Goal: Task Accomplishment & Management: Manage account settings

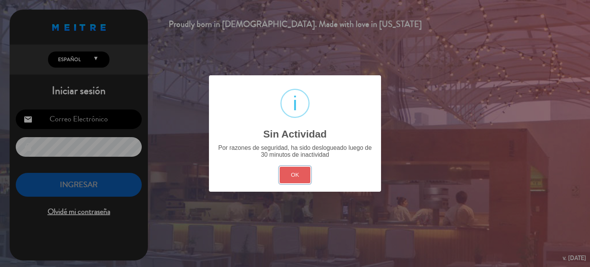
click at [301, 181] on button "OK" at bounding box center [294, 175] width 31 height 17
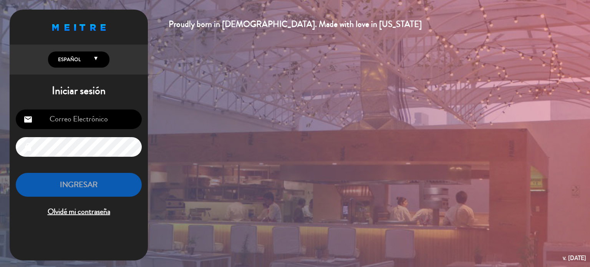
click at [127, 121] on input "email" at bounding box center [79, 119] width 126 height 20
type input "[EMAIL_ADDRESS][DOMAIN_NAME]"
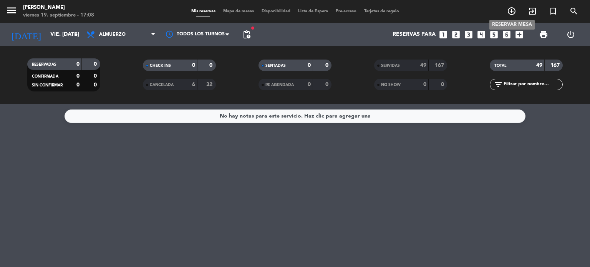
click at [508, 11] on icon "add_circle_outline" at bounding box center [511, 11] width 9 height 9
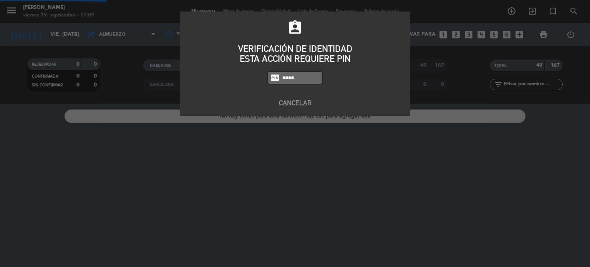
type input "4307"
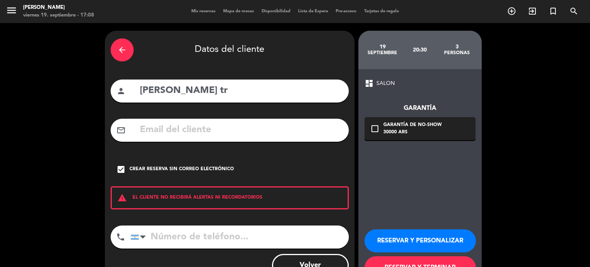
click at [126, 48] on icon "arrow_back" at bounding box center [121, 49] width 9 height 9
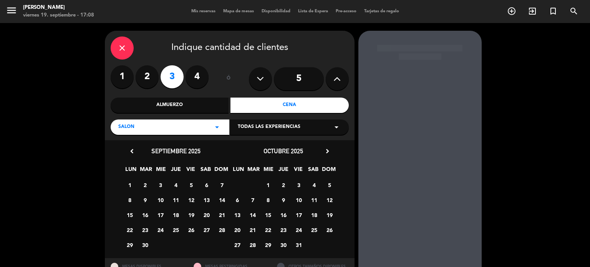
click at [126, 48] on icon "close" at bounding box center [121, 47] width 9 height 9
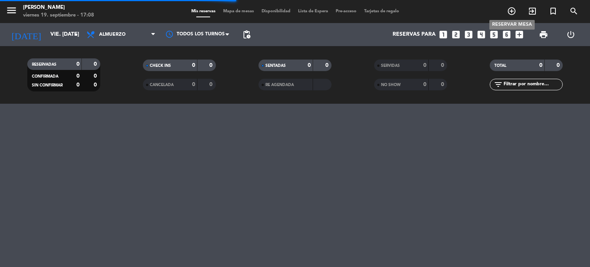
click at [514, 13] on icon "add_circle_outline" at bounding box center [511, 11] width 9 height 9
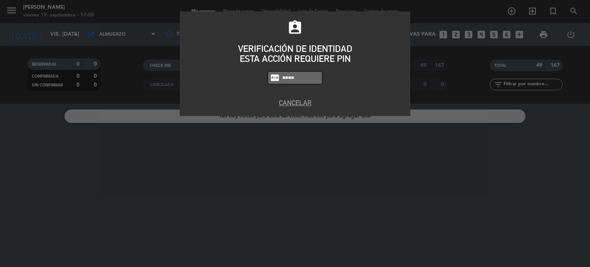
type input "4307"
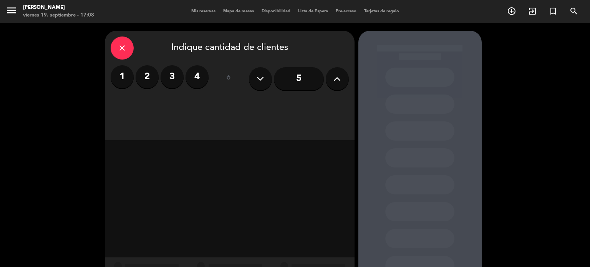
click at [302, 74] on input "5" at bounding box center [299, 78] width 50 height 23
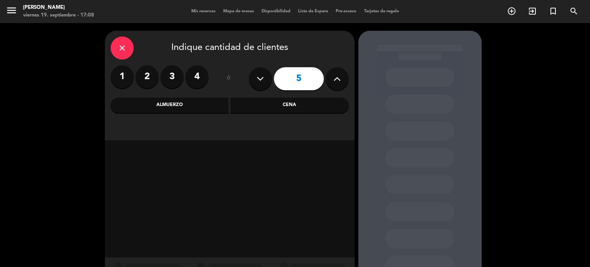
click at [259, 112] on div "Cena" at bounding box center [289, 104] width 118 height 15
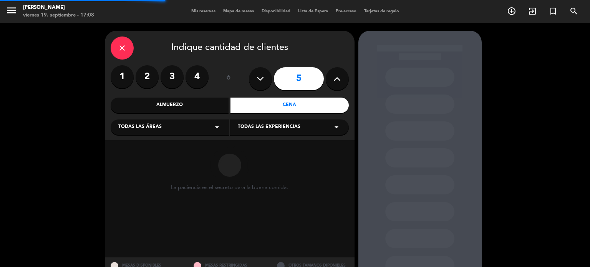
click at [219, 131] on icon "arrow_drop_down" at bounding box center [216, 126] width 9 height 9
click at [149, 169] on div "SALON" at bounding box center [169, 169] width 103 height 8
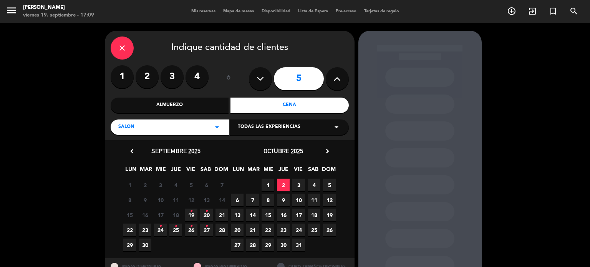
click at [193, 213] on span "19 •" at bounding box center [191, 214] width 13 height 13
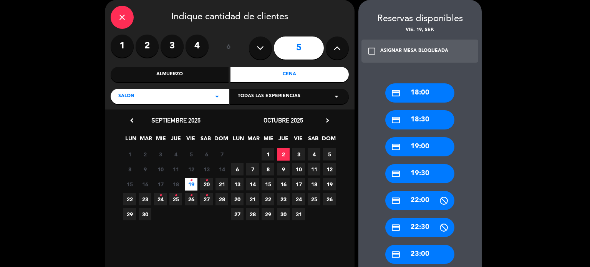
scroll to position [102, 0]
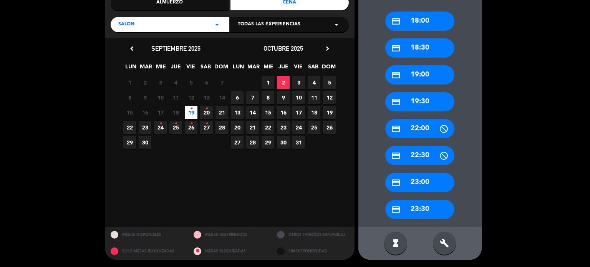
click at [433, 134] on div "credit_card 22:00" at bounding box center [419, 128] width 69 height 19
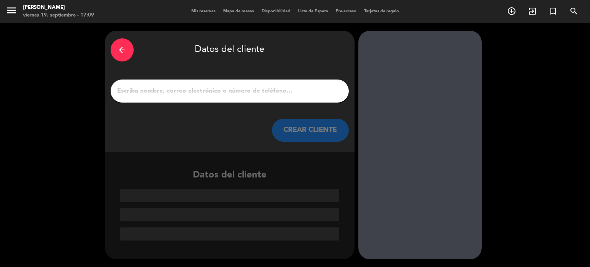
click at [288, 85] on div at bounding box center [230, 90] width 238 height 23
click at [286, 96] on div at bounding box center [230, 90] width 238 height 23
click at [302, 98] on div at bounding box center [230, 90] width 238 height 23
click at [299, 91] on input "1" at bounding box center [229, 91] width 226 height 11
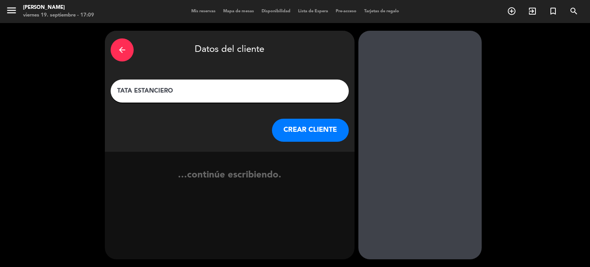
type input "TATA ESTANCIERO"
click at [298, 137] on button "CREAR CLIENTE" at bounding box center [310, 130] width 77 height 23
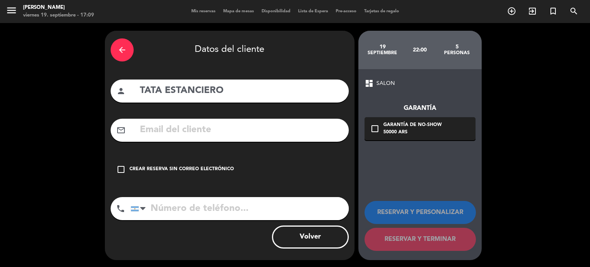
click at [299, 168] on div "check_box_outline_blank Crear reserva sin correo electrónico" at bounding box center [230, 169] width 238 height 23
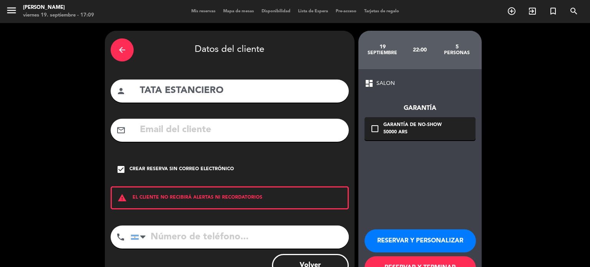
click at [424, 246] on button "RESERVAR Y PERSONALIZAR" at bounding box center [419, 240] width 111 height 23
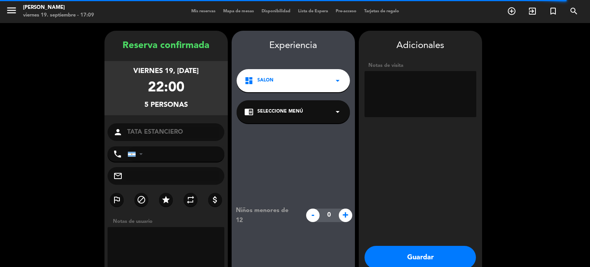
scroll to position [31, 0]
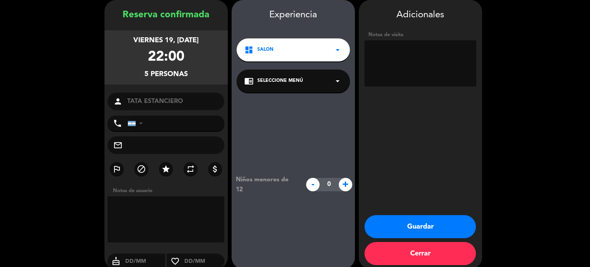
click at [422, 61] on textarea at bounding box center [420, 63] width 112 height 46
type textarea "50% DTO"
click at [426, 228] on button "Guardar" at bounding box center [419, 226] width 111 height 23
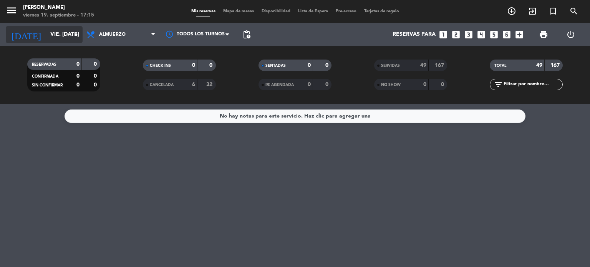
click at [82, 31] on div "[DATE] vie. [DATE] arrow_drop_down Todos los servicios Almuerzo Cena Almuerzo T…" at bounding box center [295, 34] width 590 height 23
click at [46, 36] on input "vie. [DATE]" at bounding box center [82, 35] width 73 height 14
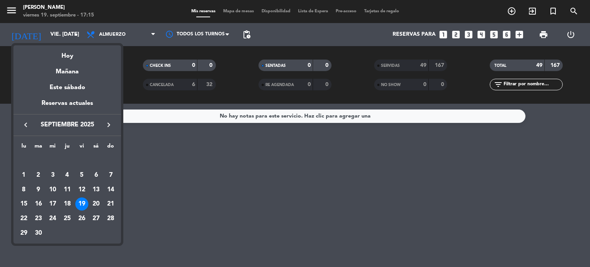
click at [99, 34] on div at bounding box center [295, 133] width 590 height 267
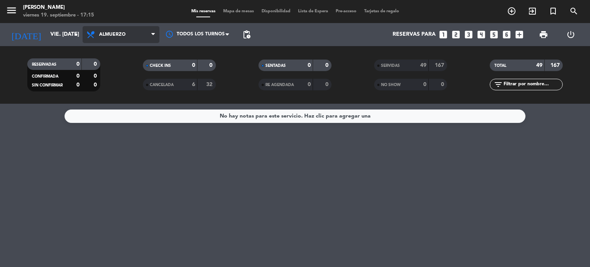
click at [118, 41] on span "Almuerzo" at bounding box center [121, 34] width 77 height 17
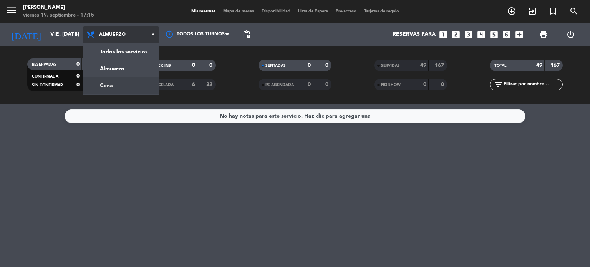
click at [109, 89] on div "menu Gardiner viernes 19. septiembre - 17:15 Mis reservas Mapa de mesas Disponi…" at bounding box center [295, 52] width 590 height 104
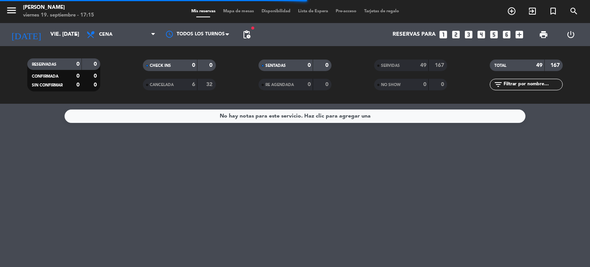
click at [247, 5] on div "menu Gardiner viernes 19. septiembre - 17:15 Mis reservas Mapa de mesas Disponi…" at bounding box center [295, 11] width 590 height 23
click at [248, 10] on span "Mapa de mesas" at bounding box center [238, 11] width 38 height 4
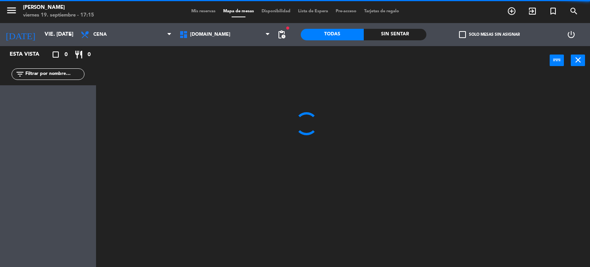
click at [459, 36] on span "check_box_outline_blank" at bounding box center [462, 34] width 7 height 7
click at [489, 35] on input "check_box_outline_blank Solo mesas sin asignar" at bounding box center [489, 35] width 0 height 0
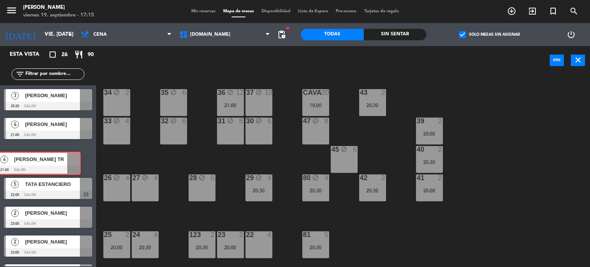
drag, startPoint x: 59, startPoint y: 156, endPoint x: 48, endPoint y: 161, distance: 12.6
click at [48, 161] on div "4 [PERSON_NAME] TR 21:00 SALON 4 [PERSON_NAME] TR 21:00 SALON" at bounding box center [48, 158] width 96 height 31
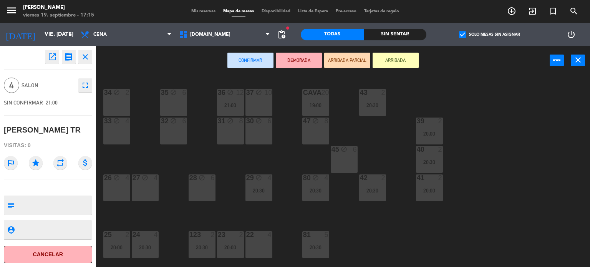
click at [101, 164] on div "open_in_new receipt 9:00 PM vie., [DATE] 4 personas [PERSON_NAME] TR close 4 SA…" at bounding box center [47, 156] width 107 height 221
click at [125, 164] on div "34 block 2 35 block 6 36 block 12 21:00 43 2 20:30 37 block 10 CAVA 20 19:00 33…" at bounding box center [346, 171] width 488 height 192
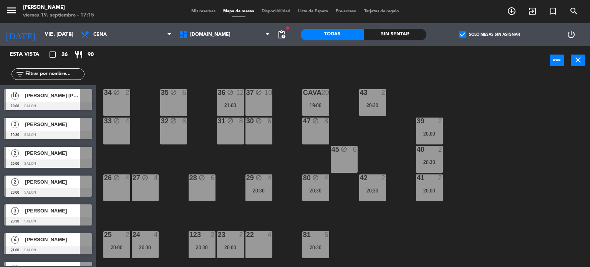
click at [388, 145] on div "34 block 2 35 block 6 36 block 12 21:00 43 2 20:30 37 block 10 CAVA 20 19:00 33…" at bounding box center [346, 171] width 488 height 192
click at [319, 98] on div "CAVA 20 19:00" at bounding box center [315, 102] width 27 height 27
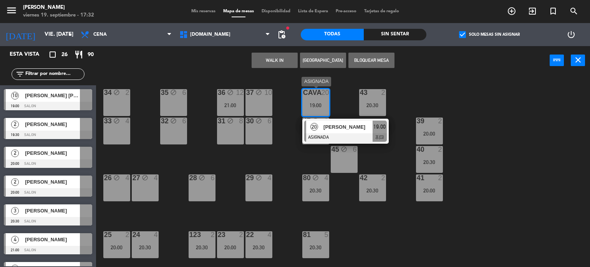
click at [344, 130] on span "[PERSON_NAME]" at bounding box center [347, 127] width 49 height 8
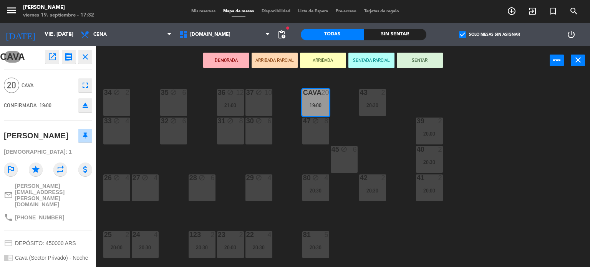
click at [524, 113] on div "34 block 2 35 block 6 36 block 12 21:00 43 2 20:30 37 block 10 CAVA 20 19:00 33…" at bounding box center [346, 171] width 488 height 192
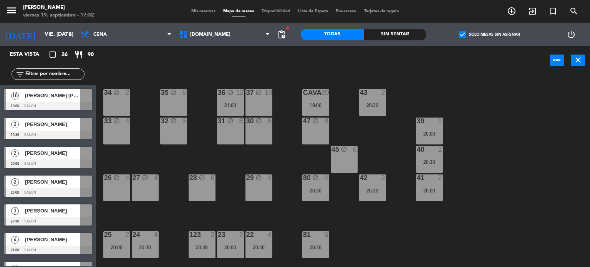
click at [314, 102] on div "19:00" at bounding box center [315, 104] width 27 height 5
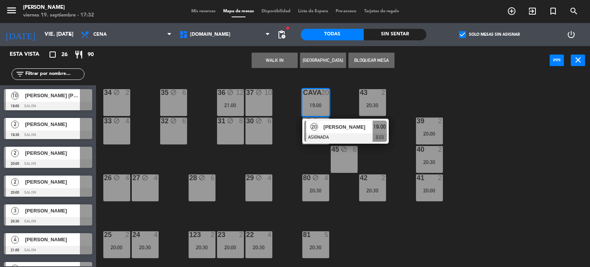
click at [335, 133] on div at bounding box center [345, 137] width 83 height 8
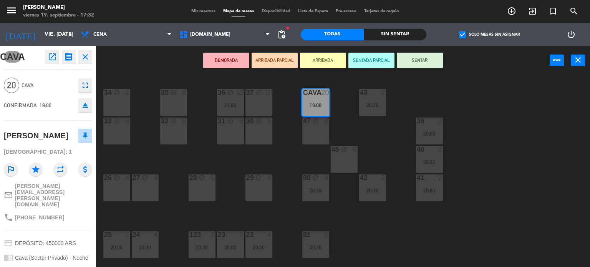
click at [457, 136] on div "34 block 2 35 block 6 36 block 12 21:00 43 2 20:30 37 block 10 CAVA 20 19:00 33…" at bounding box center [346, 171] width 488 height 192
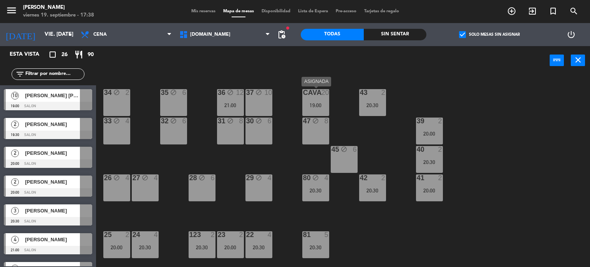
click at [309, 101] on div "CAVA 20 19:00" at bounding box center [315, 102] width 27 height 27
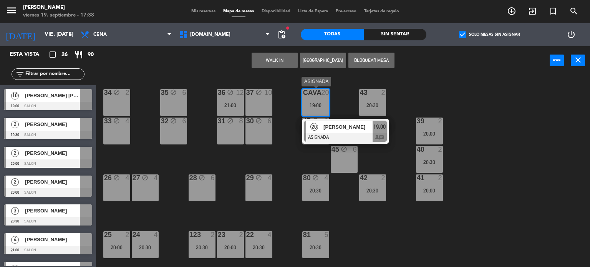
click at [361, 126] on span "[PERSON_NAME]" at bounding box center [347, 127] width 49 height 8
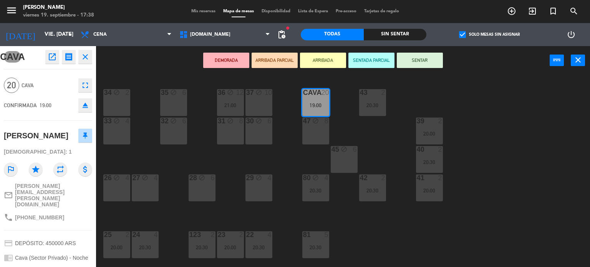
scroll to position [38, 0]
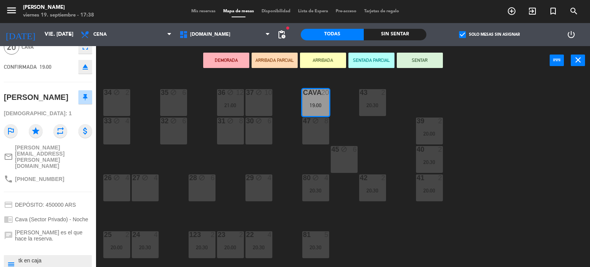
click at [147, 220] on div "34 block 2 35 block 6 36 block 12 21:00 43 2 20:30 37 block 10 CAVA 20 19:00 33…" at bounding box center [346, 171] width 488 height 192
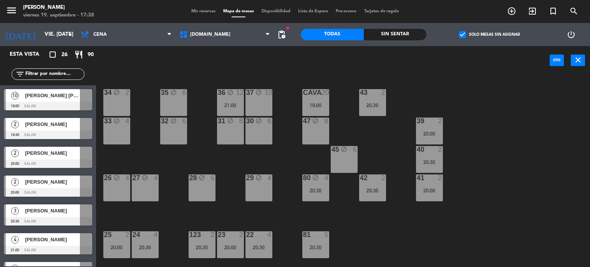
drag, startPoint x: 155, startPoint y: 83, endPoint x: 161, endPoint y: 78, distance: 7.9
click at [161, 78] on div "34 block 2 35 block 6 36 block 12 21:00 43 2 20:30 37 block 10 CAVA 20 19:00 33…" at bounding box center [346, 171] width 488 height 192
drag, startPoint x: 556, startPoint y: 137, endPoint x: 567, endPoint y: 130, distance: 13.6
click at [559, 137] on div "34 block 2 35 block 6 36 block 12 21:00 43 2 20:30 37 block 10 CAVA 20 19:00 33…" at bounding box center [346, 171] width 488 height 192
click at [463, 34] on span "check_box" at bounding box center [462, 34] width 7 height 7
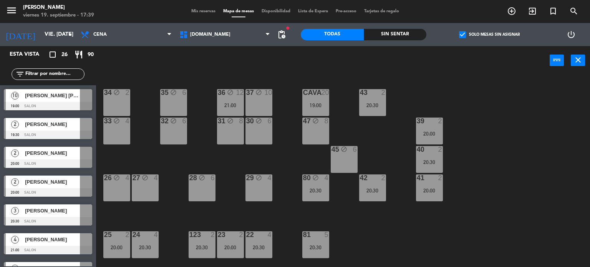
click at [489, 35] on input "check_box Solo mesas sin asignar" at bounding box center [489, 35] width 0 height 0
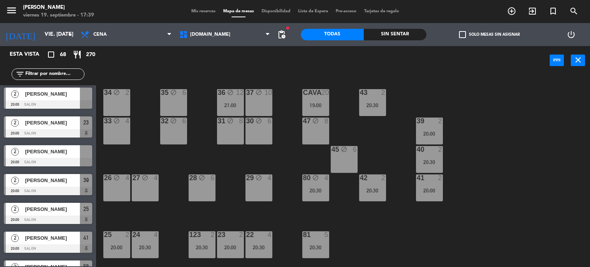
scroll to position [0, 0]
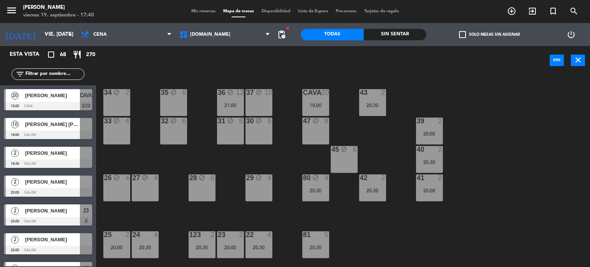
click at [202, 12] on span "Mis reservas" at bounding box center [203, 11] width 32 height 4
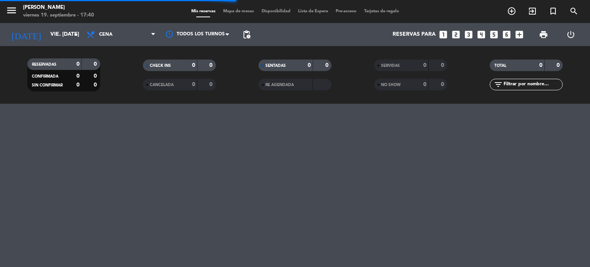
click at [229, 11] on span "Mapa de mesas" at bounding box center [238, 11] width 38 height 4
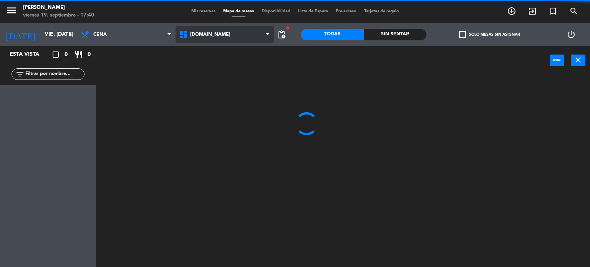
click at [244, 40] on span "[DOMAIN_NAME]" at bounding box center [224, 34] width 99 height 17
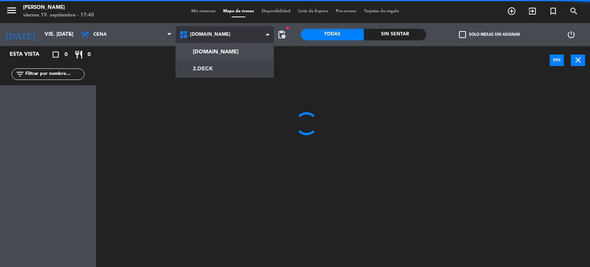
click at [242, 73] on ng-component "menu Gardiner viernes 19. septiembre - 17:40 Mis reservas Mapa de mesas Disponi…" at bounding box center [295, 133] width 590 height 267
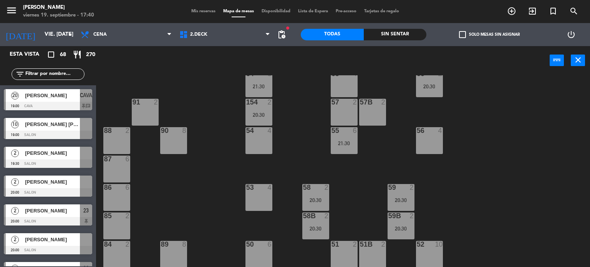
scroll to position [84, 0]
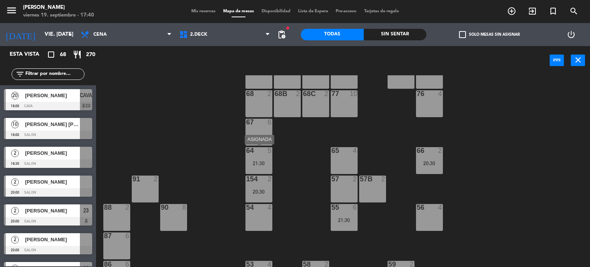
click at [267, 161] on div "21:30" at bounding box center [258, 162] width 27 height 5
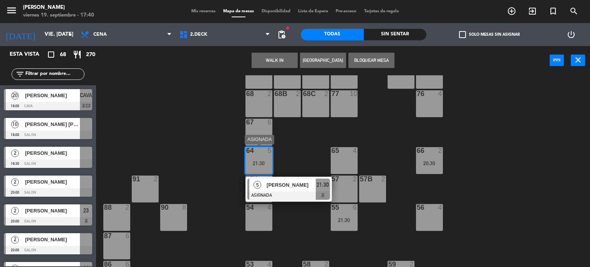
click at [283, 190] on div "[PERSON_NAME]" at bounding box center [291, 184] width 50 height 13
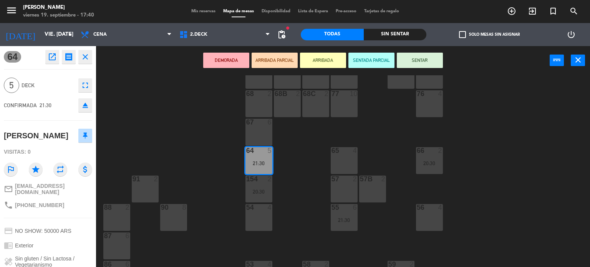
click at [289, 150] on div "71 4 72 4 73 8 70 8 74 2 74B 2 69 2 69B 2 69C 2 78 10 77 10 76 4 68 2 68B 2 68C…" at bounding box center [346, 171] width 488 height 192
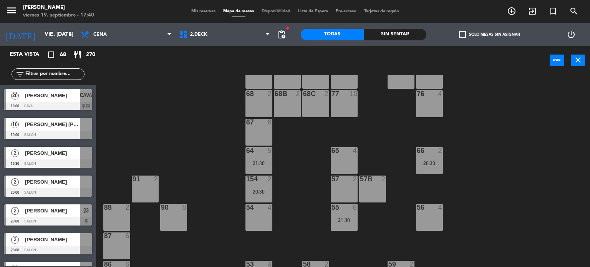
scroll to position [161, 0]
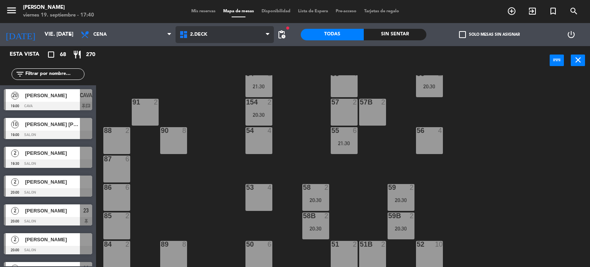
click at [224, 30] on span "2.DECK" at bounding box center [224, 34] width 99 height 17
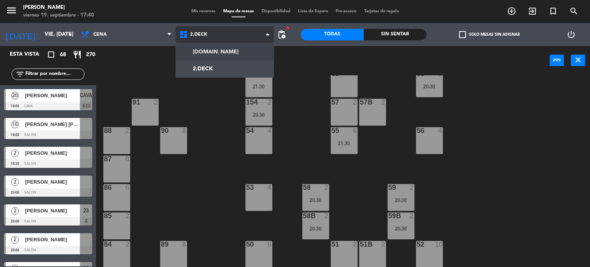
click at [240, 45] on div "[DOMAIN_NAME] [DOMAIN_NAME] [DOMAIN_NAME] [DOMAIN_NAME] [DOMAIN_NAME]" at bounding box center [224, 34] width 99 height 23
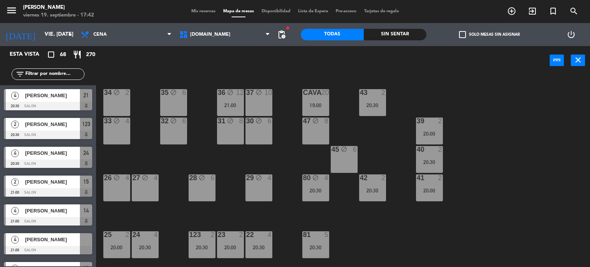
scroll to position [960, 0]
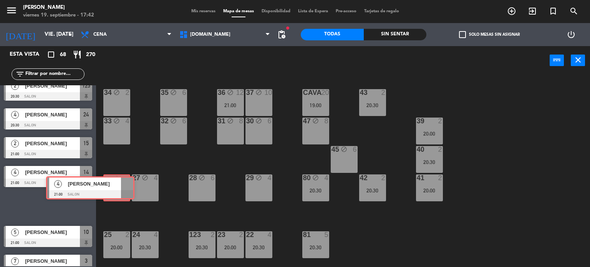
drag, startPoint x: 74, startPoint y: 207, endPoint x: 116, endPoint y: 189, distance: 45.9
click at [116, 189] on div "Esta vista crop_square 68 restaurant 270 filter_list 20 [PERSON_NAME] 19:00 CAV…" at bounding box center [295, 156] width 590 height 221
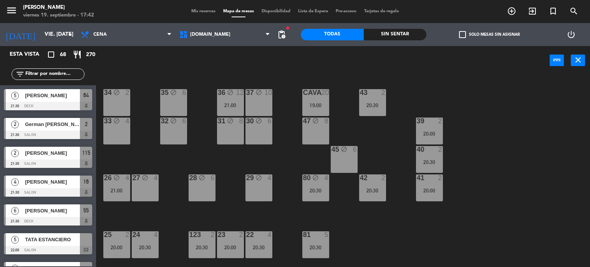
scroll to position [1305, 0]
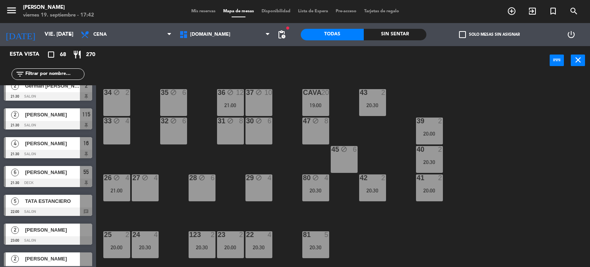
click at [212, 213] on div "34 block 2 35 block 6 36 block 12 21:00 43 2 20:30 37 block 10 CAVA 20 19:00 33…" at bounding box center [346, 171] width 488 height 192
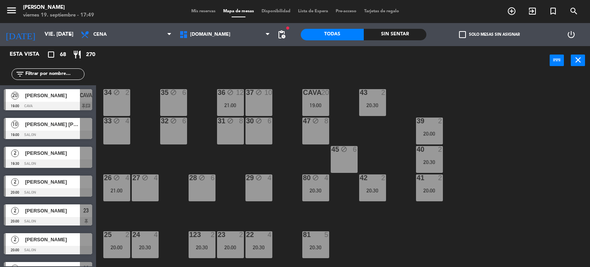
click at [74, 92] on span "[PERSON_NAME]" at bounding box center [52, 95] width 55 height 8
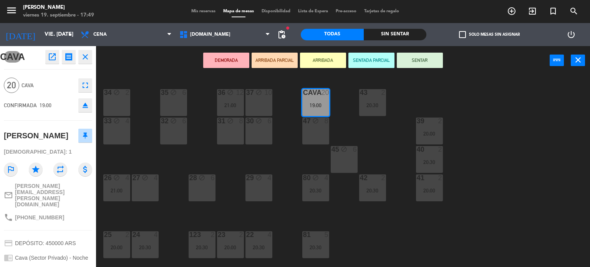
scroll to position [38, 0]
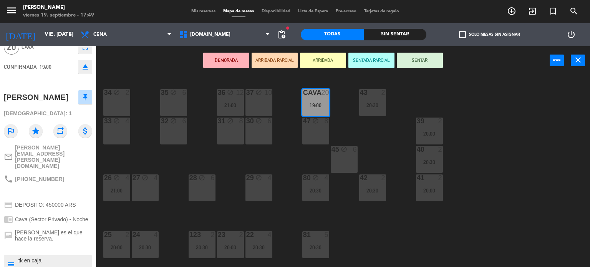
click at [131, 155] on div "34 block 2 35 block 6 36 block 12 21:00 43 2 20:30 37 block 10 CAVA 20 19:00 33…" at bounding box center [346, 171] width 488 height 192
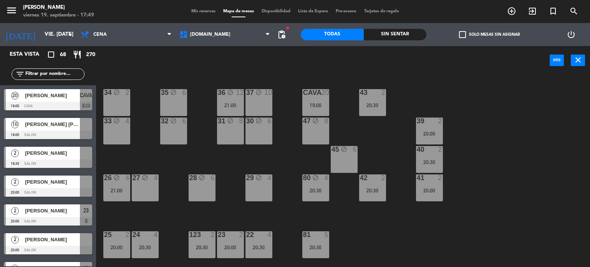
click at [58, 125] on span "[PERSON_NAME] [PERSON_NAME]" at bounding box center [52, 124] width 55 height 8
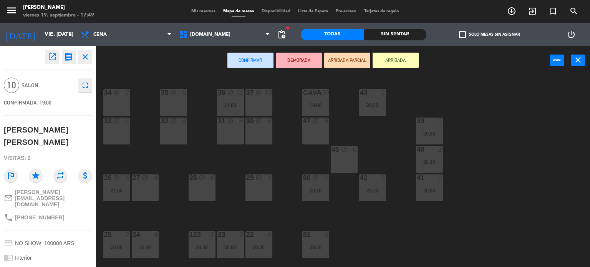
click at [124, 155] on div "34 block 2 35 block 6 36 block 12 21:00 43 2 20:30 37 block 10 CAVA 20 19:00 33…" at bounding box center [346, 171] width 488 height 192
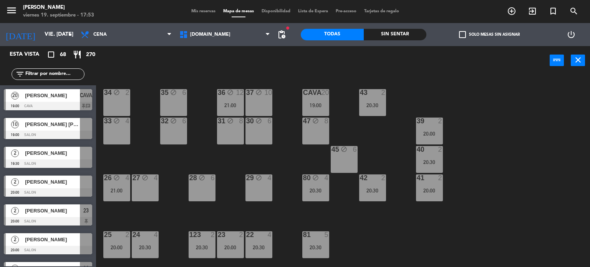
click at [420, 33] on div "Sin sentar" at bounding box center [395, 35] width 63 height 12
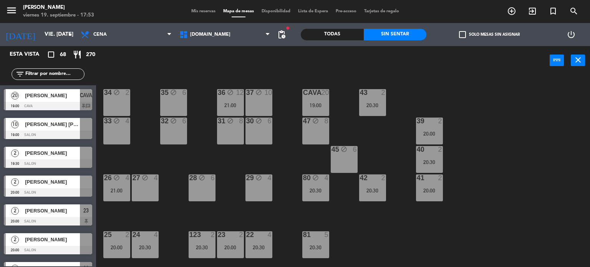
click at [461, 35] on span "check_box_outline_blank" at bounding box center [462, 34] width 7 height 7
click at [489, 35] on input "check_box_outline_blank Solo mesas sin asignar" at bounding box center [489, 35] width 0 height 0
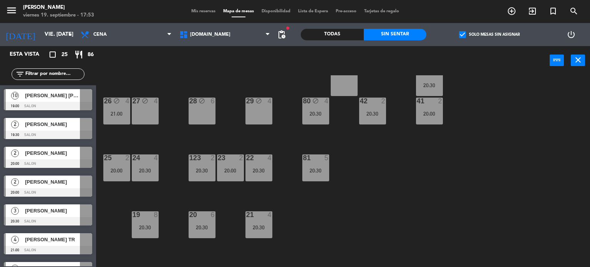
scroll to position [77, 0]
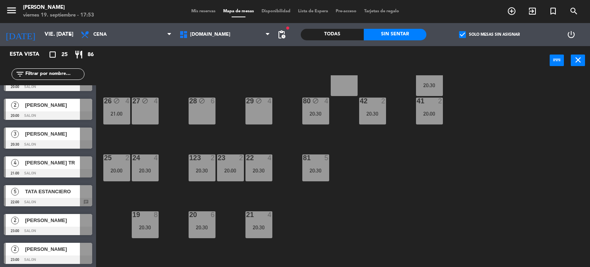
click at [74, 198] on div at bounding box center [48, 202] width 88 height 8
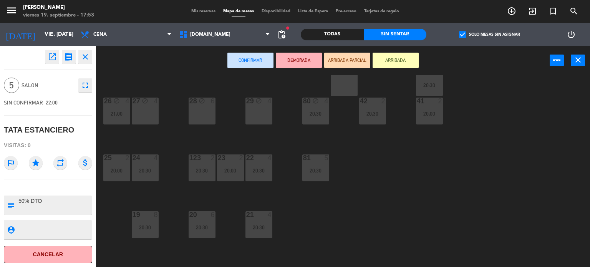
click at [31, 161] on icon "star" at bounding box center [36, 163] width 14 height 14
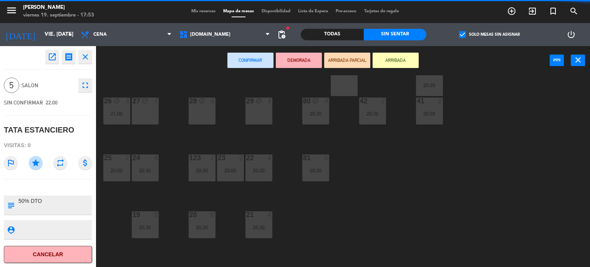
drag, startPoint x: 433, startPoint y: 179, endPoint x: 582, endPoint y: 37, distance: 205.2
click at [435, 179] on div "34 block 2 35 block 6 36 block 12 21:00 43 2 20:30 37 block 10 CAVA 20 19:00 33…" at bounding box center [346, 171] width 488 height 192
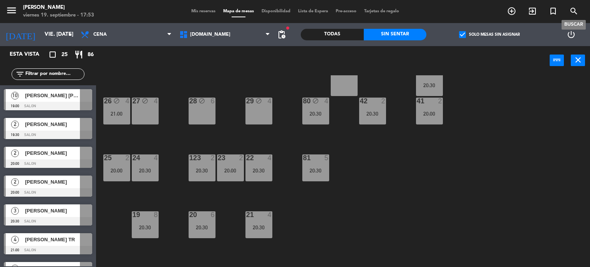
click at [572, 12] on icon "search" at bounding box center [573, 11] width 9 height 9
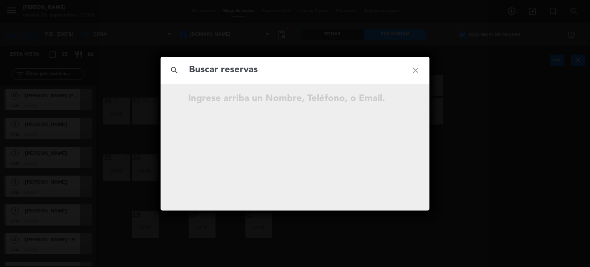
click at [379, 101] on div "Ingrese arriba un Nombre, Teléfono, o Email." at bounding box center [308, 98] width 241 height 15
click at [500, 100] on div "search close Ingrese arriba un Nombre, Teléfono, o Email." at bounding box center [295, 133] width 590 height 267
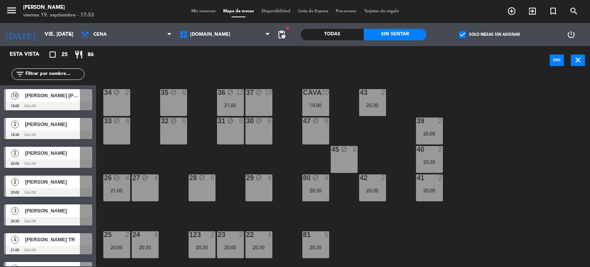
click at [319, 96] on div "CAVA 20 19:00" at bounding box center [315, 102] width 27 height 27
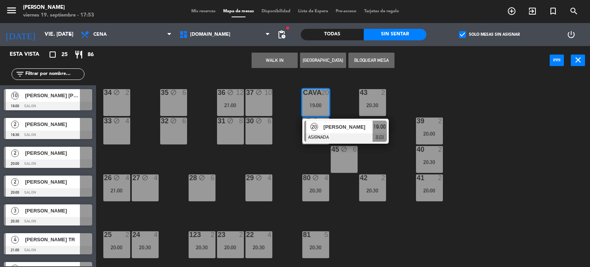
click at [338, 132] on div "[PERSON_NAME]" at bounding box center [347, 127] width 50 height 13
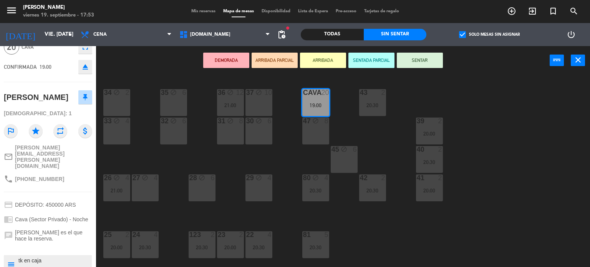
scroll to position [76, 0]
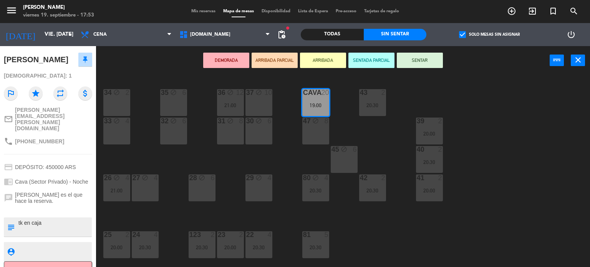
click at [498, 238] on div "34 block 2 35 block 6 36 block 12 21:00 43 2 20:30 37 block 10 CAVA 20 19:00 33…" at bounding box center [346, 171] width 488 height 192
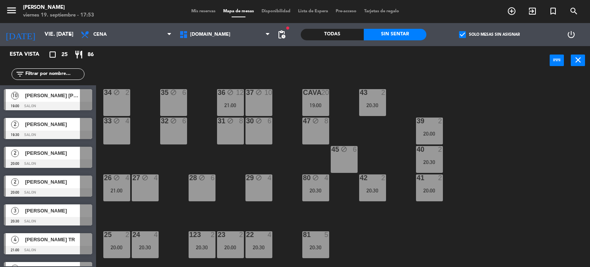
click at [570, 30] on icon "power_settings_new" at bounding box center [570, 34] width 9 height 9
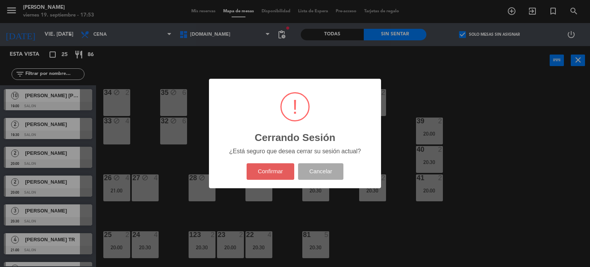
click at [282, 165] on button "Confirmar" at bounding box center [270, 171] width 48 height 17
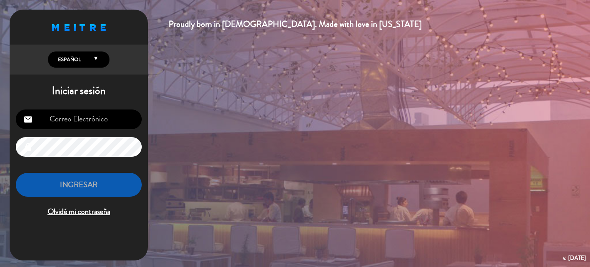
click at [106, 119] on input "email" at bounding box center [79, 119] width 126 height 20
type input "[EMAIL_ADDRESS][DOMAIN_NAME]"
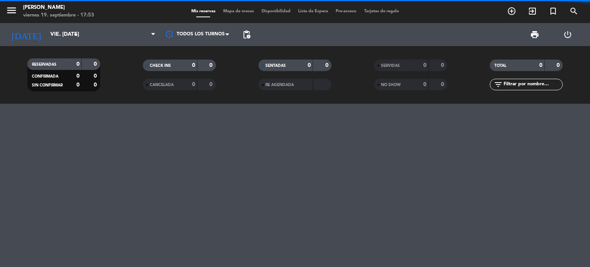
click at [242, 7] on div "menu Gardiner viernes 19. septiembre - 17:53 Mis reservas Mapa de mesas Disponi…" at bounding box center [295, 11] width 590 height 23
click at [245, 10] on span "Mapa de mesas" at bounding box center [238, 11] width 38 height 4
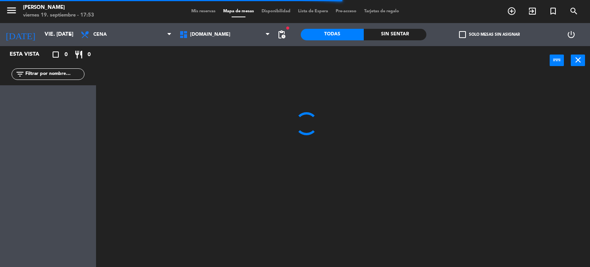
click at [407, 32] on div "Sin sentar" at bounding box center [395, 35] width 63 height 12
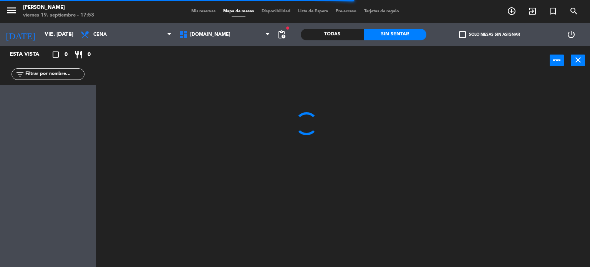
click at [468, 39] on div "check_box_outline_blank Solo mesas sin asignar" at bounding box center [489, 34] width 126 height 23
click at [469, 32] on label "check_box_outline_blank Solo mesas sin asignar" at bounding box center [489, 34] width 61 height 7
click at [489, 35] on input "check_box_outline_blank Solo mesas sin asignar" at bounding box center [489, 35] width 0 height 0
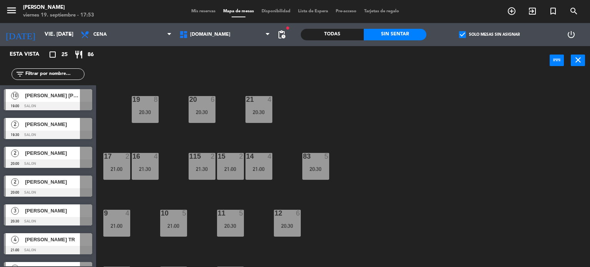
scroll to position [274, 0]
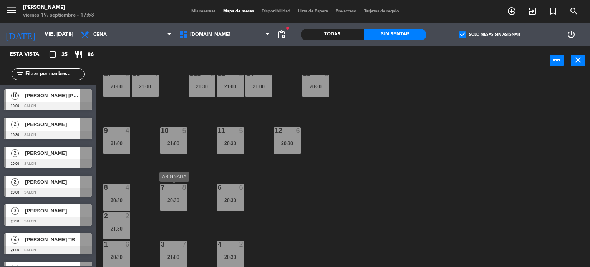
click at [178, 204] on div "7 8 20:30" at bounding box center [173, 197] width 27 height 27
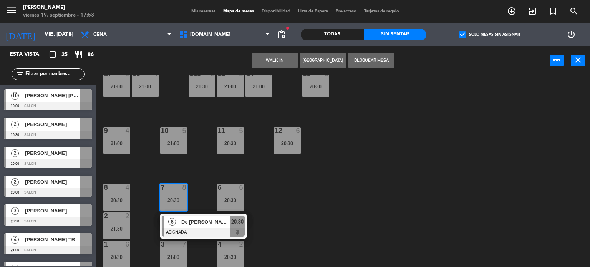
click at [287, 209] on div "34 block 2 35 block 6 36 block 12 21:00 43 2 20:30 37 block 10 CAVA 20 19:00 33…" at bounding box center [346, 171] width 488 height 192
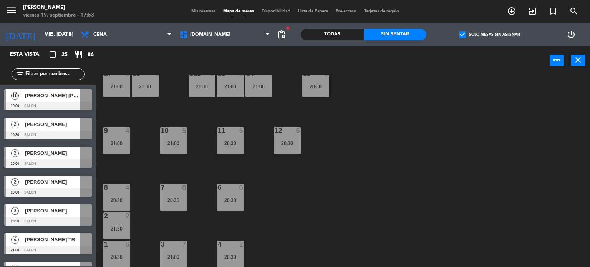
click at [223, 199] on div "20:30" at bounding box center [230, 199] width 27 height 5
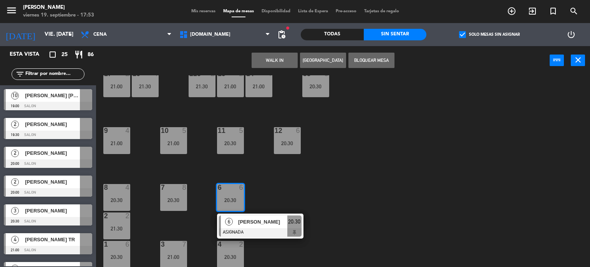
click at [293, 192] on div "34 block 2 35 block 6 36 block 12 21:00 43 2 20:30 37 block 10 CAVA 20 19:00 33…" at bounding box center [346, 171] width 488 height 192
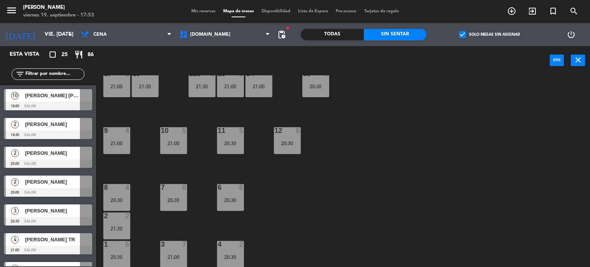
drag, startPoint x: 181, startPoint y: 245, endPoint x: 188, endPoint y: 246, distance: 6.5
click at [181, 245] on div "7" at bounding box center [186, 244] width 13 height 7
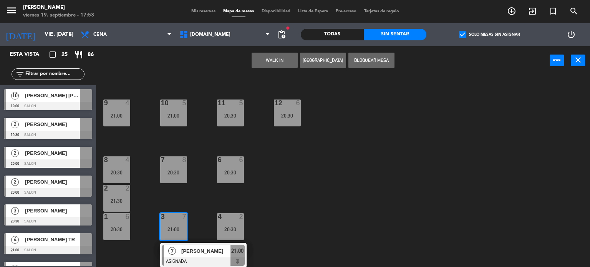
click at [301, 230] on div "34 block 2 35 block 6 36 block 12 21:00 43 2 20:30 37 block 10 CAVA 20 19:00 33…" at bounding box center [346, 171] width 488 height 192
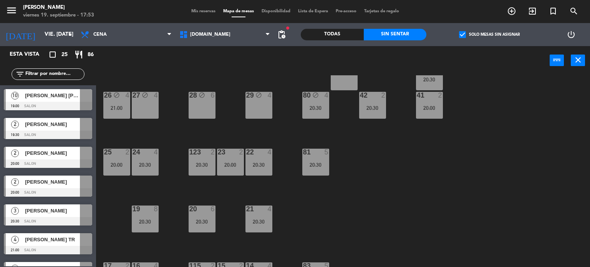
scroll to position [6, 0]
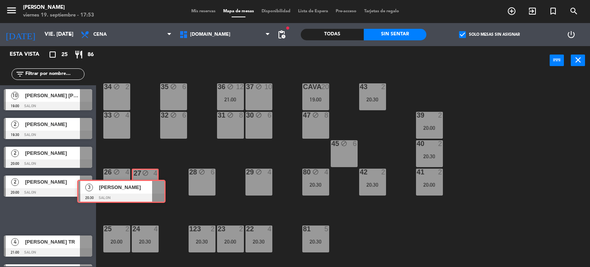
drag, startPoint x: 64, startPoint y: 216, endPoint x: 138, endPoint y: 191, distance: 77.3
click at [138, 191] on div "Esta vista crop_square 25 restaurant 86 filter_list 10 [PERSON_NAME] [PERSON_NA…" at bounding box center [295, 156] width 590 height 221
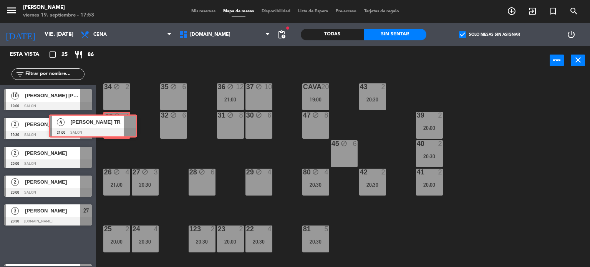
drag, startPoint x: 75, startPoint y: 238, endPoint x: 120, endPoint y: 119, distance: 126.8
click at [120, 119] on div "Esta vista crop_square 25 restaurant 86 filter_list 10 [PERSON_NAME] [PERSON_NA…" at bounding box center [295, 156] width 590 height 221
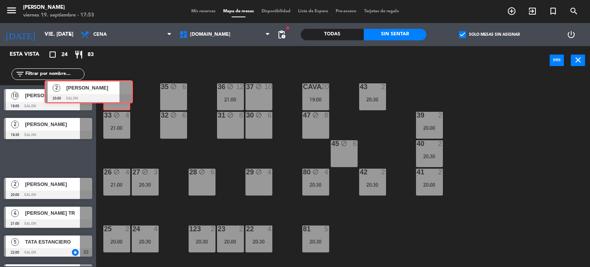
drag, startPoint x: 65, startPoint y: 160, endPoint x: 106, endPoint y: 93, distance: 77.9
click at [106, 93] on div "Esta vista crop_square 24 restaurant 83 filter_list 10 [PERSON_NAME] [PERSON_NA…" at bounding box center [295, 156] width 590 height 221
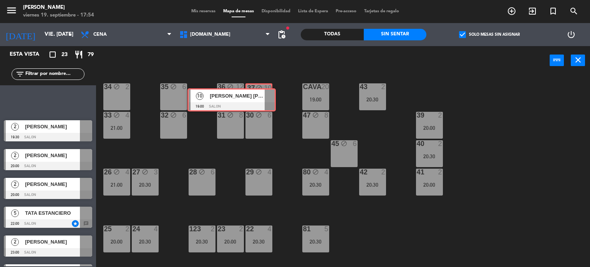
drag, startPoint x: 76, startPoint y: 98, endPoint x: 259, endPoint y: 97, distance: 183.5
click at [259, 97] on div "Esta vista crop_square 23 restaurant 79 filter_list 10 [PERSON_NAME] [PERSON_NA…" at bounding box center [295, 156] width 590 height 221
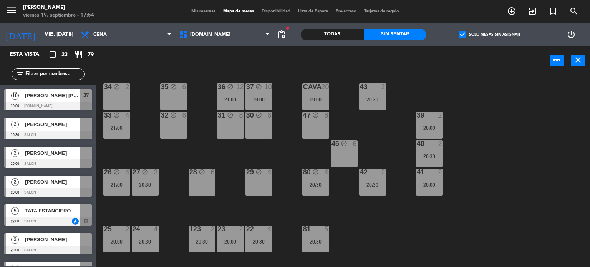
click at [237, 100] on div "21:00" at bounding box center [230, 99] width 27 height 5
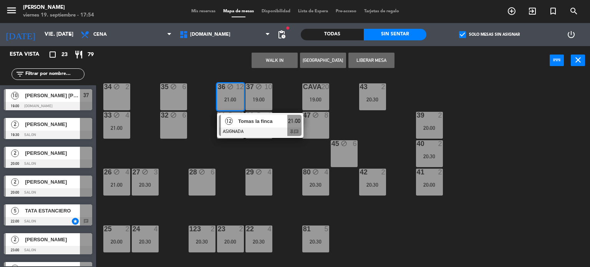
click at [243, 124] on span "Tomas la finca" at bounding box center [262, 121] width 49 height 8
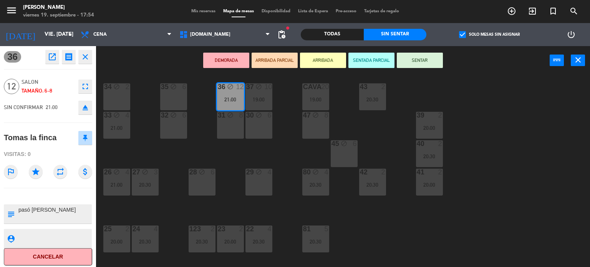
click at [240, 153] on div "34 block 2 35 block 6 36 block 12 21:00 43 2 20:30 37 block 10 19:00 CAVA 20 19…" at bounding box center [346, 171] width 488 height 192
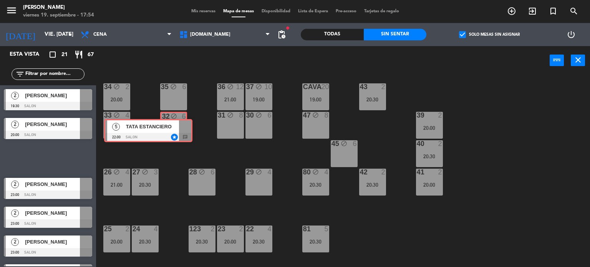
drag, startPoint x: 138, startPoint y: 157, endPoint x: 177, endPoint y: 134, distance: 45.2
click at [177, 134] on div "Esta vista crop_square 21 restaurant 67 filter_list 2 [PERSON_NAME] 19:30 SALON…" at bounding box center [295, 156] width 590 height 221
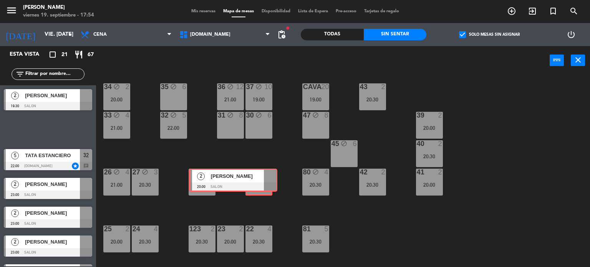
drag, startPoint x: 64, startPoint y: 134, endPoint x: 250, endPoint y: 185, distance: 191.8
click at [250, 185] on div "Esta vista crop_square 21 restaurant 67 filter_list 2 [PERSON_NAME] 19:30 SALON…" at bounding box center [295, 156] width 590 height 221
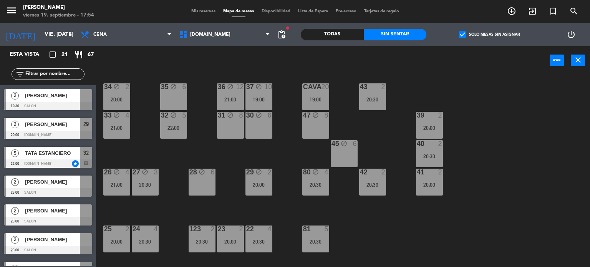
click at [452, 247] on div "34 block 2 20:00 35 block 6 36 block 12 21:00 43 2 20:30 37 block 10 19:00 CAVA…" at bounding box center [346, 171] width 488 height 192
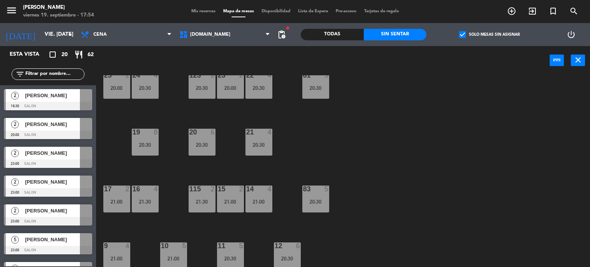
scroll to position [274, 0]
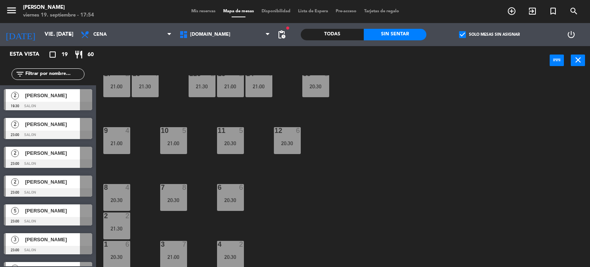
click at [448, 186] on div "34 block 2 20:00 35 block 6 36 block 12 21:00 43 2 20:30 37 block 10 19:00 CAVA…" at bounding box center [346, 171] width 488 height 192
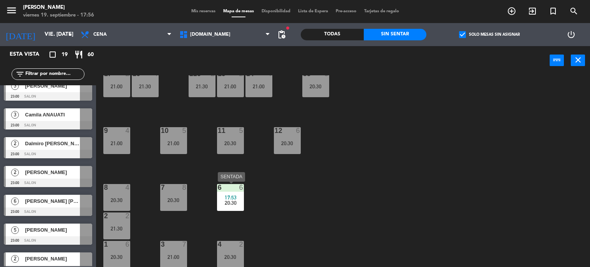
click at [238, 195] on div "17:53" at bounding box center [230, 197] width 27 height 5
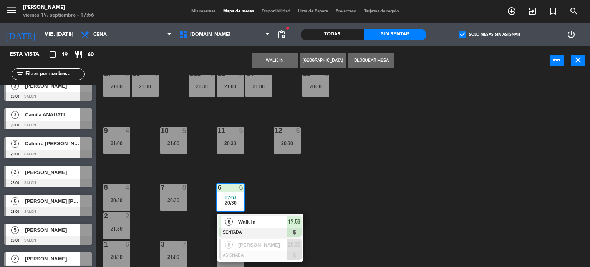
click at [382, 175] on div "34 block 2 20:00 35 block 6 36 block 12 21:00 43 2 20:30 37 block 10 19:00 CAVA…" at bounding box center [346, 171] width 488 height 192
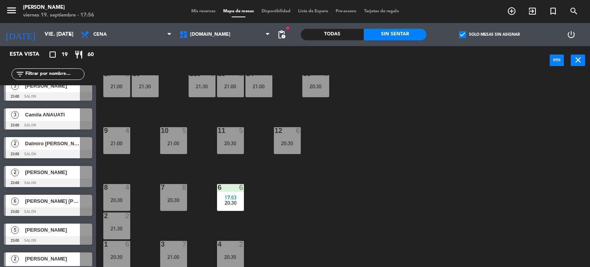
scroll to position [0, 0]
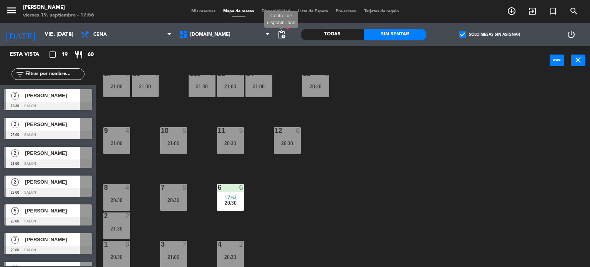
click at [283, 36] on span "pending_actions" at bounding box center [281, 34] width 9 height 9
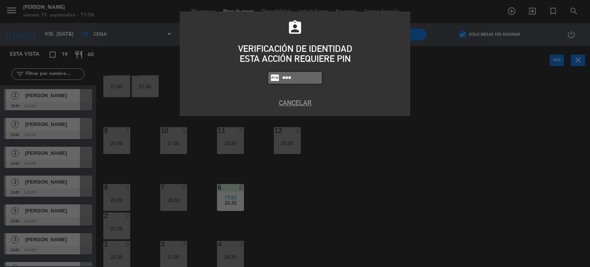
type input "3871"
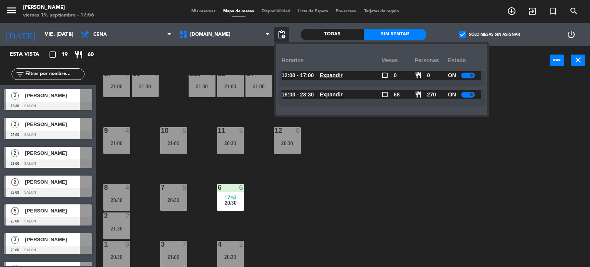
click at [344, 87] on availability-row "12:00 - 17:00 Expandir check_box_outline_blank 0 restaurant 0 ON Expandir" at bounding box center [381, 80] width 196 height 19
click at [342, 98] on span "Expandir" at bounding box center [330, 94] width 23 height 9
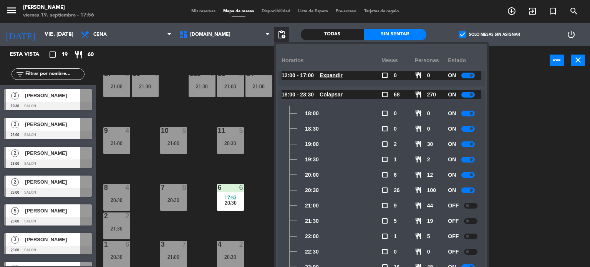
scroll to position [25, 0]
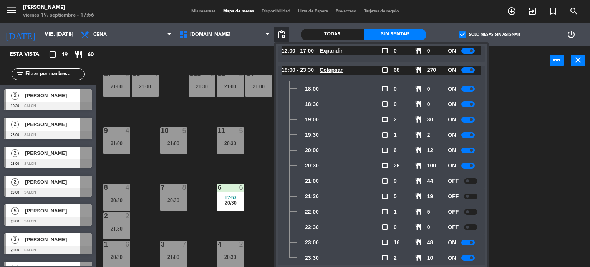
click at [470, 241] on div at bounding box center [467, 243] width 13 height 6
click at [473, 256] on span at bounding box center [470, 257] width 3 height 3
click at [534, 210] on div "34 block 2 20:00 35 block 6 36 block 12 21:00 43 2 20:30 37 block 10 19:00 CAVA…" at bounding box center [346, 171] width 488 height 192
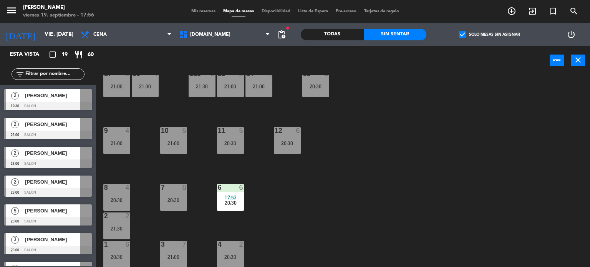
click at [471, 36] on label "check_box Solo mesas sin asignar" at bounding box center [489, 34] width 61 height 7
click at [489, 35] on input "check_box Solo mesas sin asignar" at bounding box center [489, 35] width 0 height 0
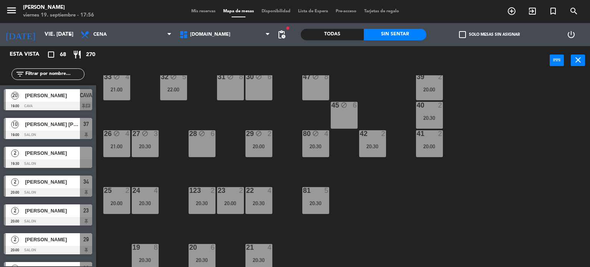
scroll to position [6, 0]
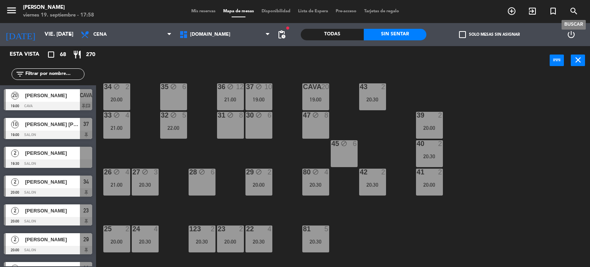
click at [572, 15] on icon "search" at bounding box center [573, 11] width 9 height 9
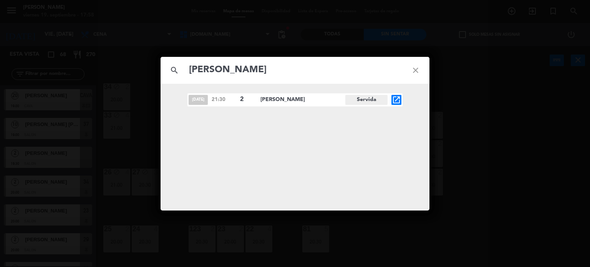
type input "[PERSON_NAME]"
click at [394, 100] on icon "open_in_new" at bounding box center [396, 99] width 9 height 9
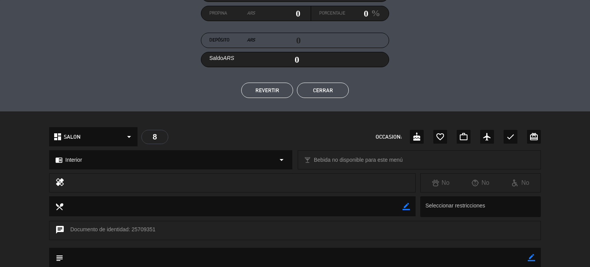
scroll to position [154, 0]
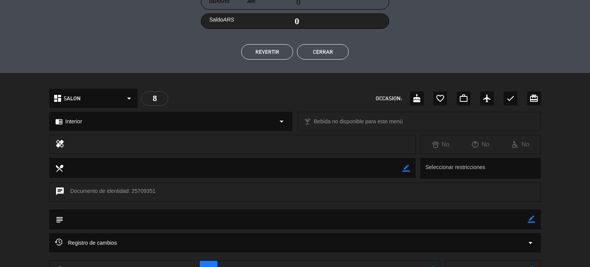
click at [128, 246] on div "Registro de cambios arrow_drop_down" at bounding box center [295, 242] width 480 height 9
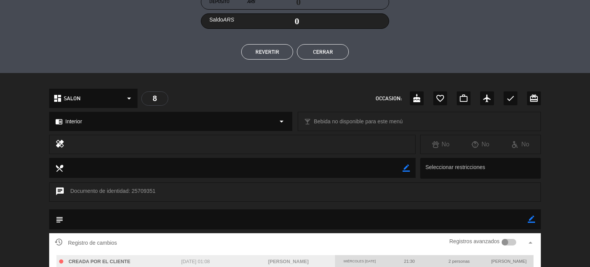
scroll to position [230, 0]
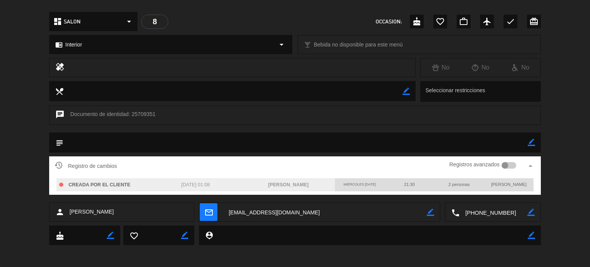
click at [511, 164] on div at bounding box center [508, 165] width 15 height 7
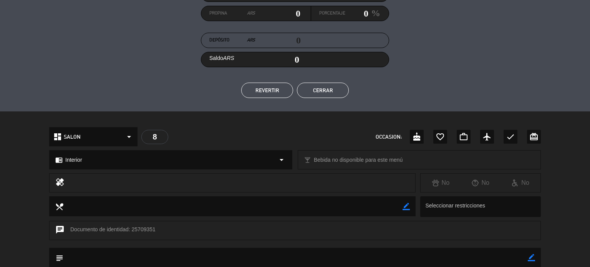
scroll to position [38, 0]
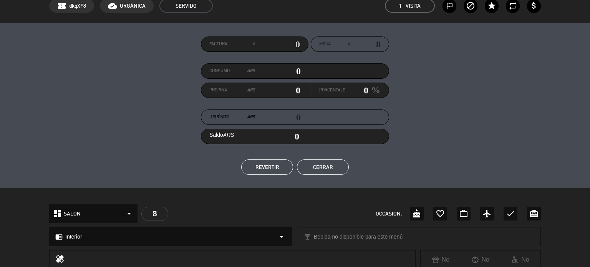
click at [327, 163] on div "Factura # Mesa # 8 Consumo ARS 0 Propina ARS 0 Porcentaje 0 % Depósito ARS 0 Sa…" at bounding box center [294, 105] width 491 height 138
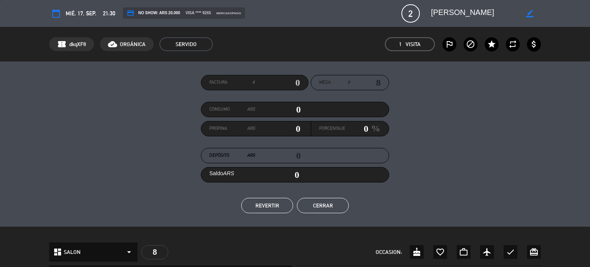
click at [330, 207] on button "Cerrar" at bounding box center [323, 205] width 52 height 15
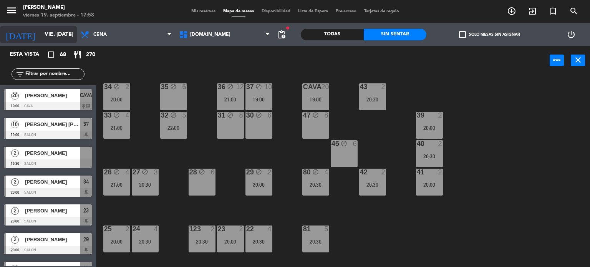
click at [49, 33] on input "vie. [DATE]" at bounding box center [77, 35] width 73 height 14
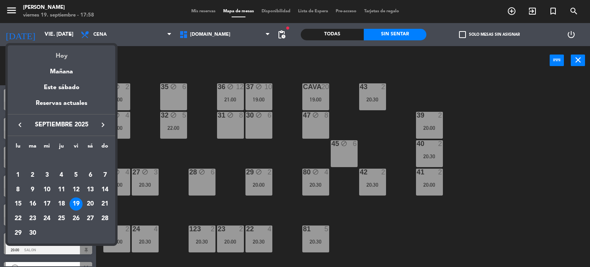
click at [58, 54] on div "Hoy" at bounding box center [61, 53] width 107 height 16
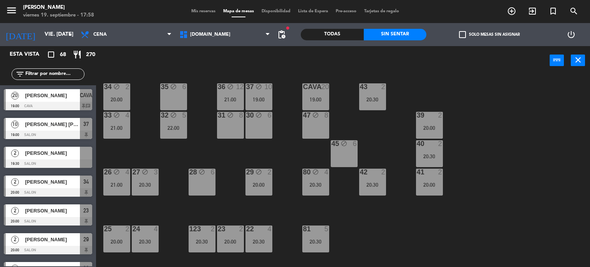
click at [325, 30] on div "Todas" at bounding box center [332, 35] width 63 height 12
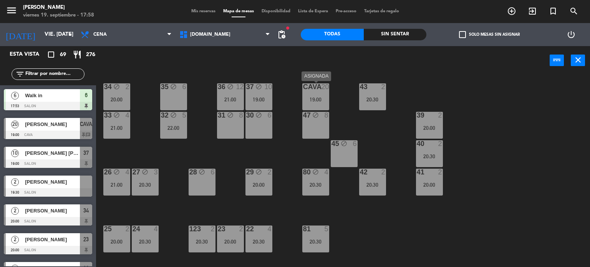
click at [315, 97] on div "19:00" at bounding box center [315, 99] width 27 height 5
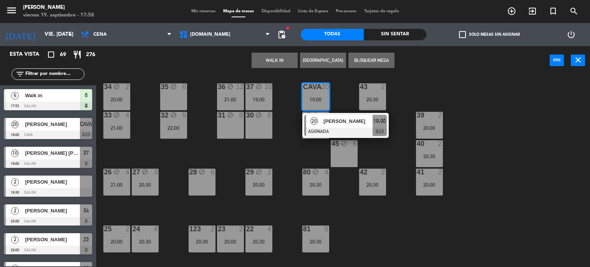
click at [333, 126] on div "[PERSON_NAME]" at bounding box center [347, 121] width 50 height 13
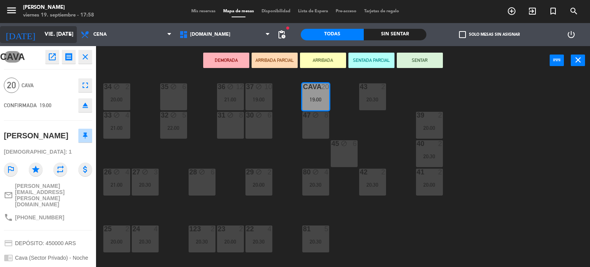
click at [55, 33] on input "vie. [DATE]" at bounding box center [77, 35] width 73 height 14
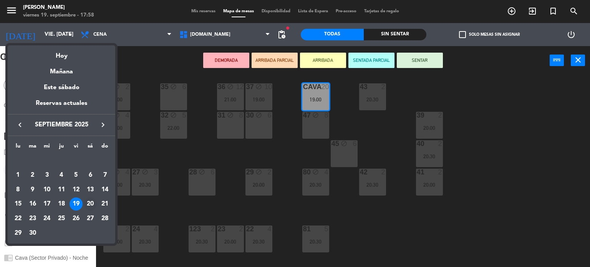
click at [89, 205] on div "20" at bounding box center [90, 203] width 13 height 13
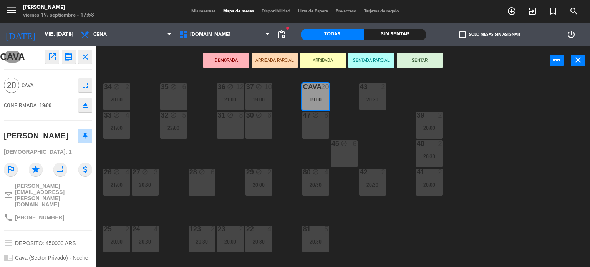
type input "sáb. [DATE]"
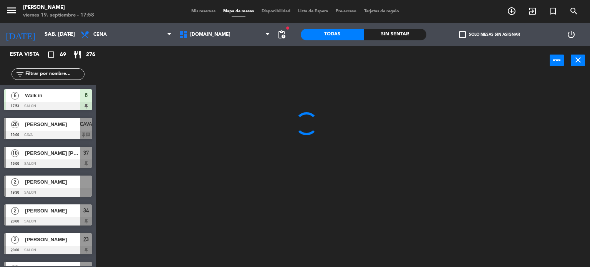
click at [402, 36] on div "Sin sentar" at bounding box center [395, 35] width 63 height 12
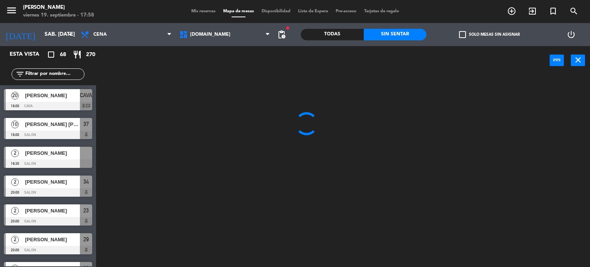
click at [494, 31] on label "check_box_outline_blank Solo mesas sin asignar" at bounding box center [489, 34] width 61 height 7
click at [489, 35] on input "check_box_outline_blank Solo mesas sin asignar" at bounding box center [489, 35] width 0 height 0
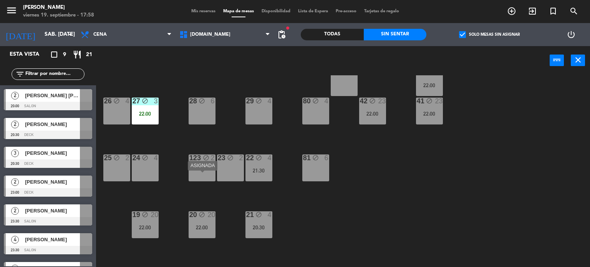
scroll to position [115, 0]
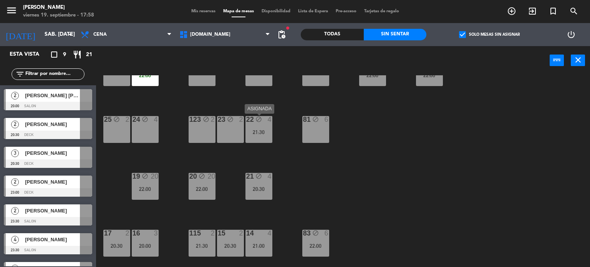
click at [270, 135] on div "22 block 4 21:30" at bounding box center [258, 129] width 27 height 27
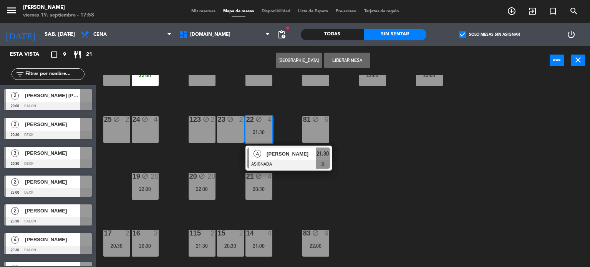
click at [275, 153] on span "[PERSON_NAME]" at bounding box center [290, 154] width 49 height 8
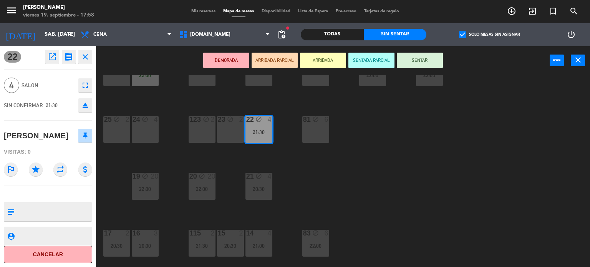
click at [303, 167] on div "34 block 2 35 block 6 36 block 12 22:00 43 block 23 22:00 37 block 14 21:00 CAV…" at bounding box center [346, 171] width 488 height 192
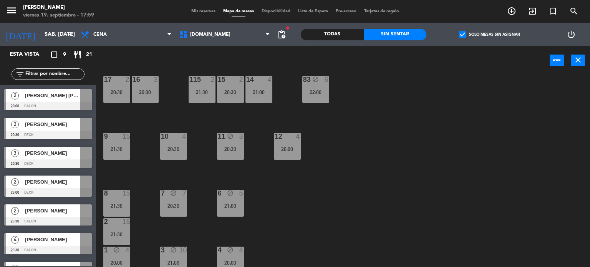
scroll to position [274, 0]
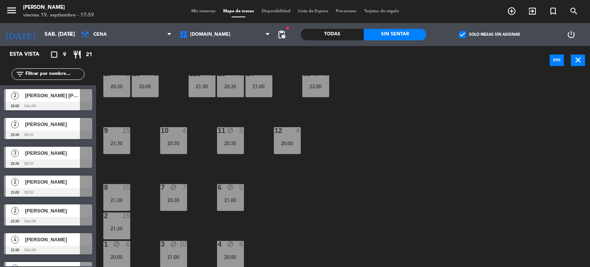
click at [126, 200] on div "21:30" at bounding box center [116, 199] width 27 height 5
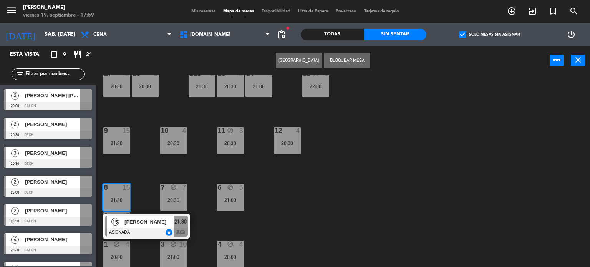
click at [147, 236] on div "15 [PERSON_NAME] BREA ASIGNADA star 21:30 chat" at bounding box center [146, 225] width 86 height 25
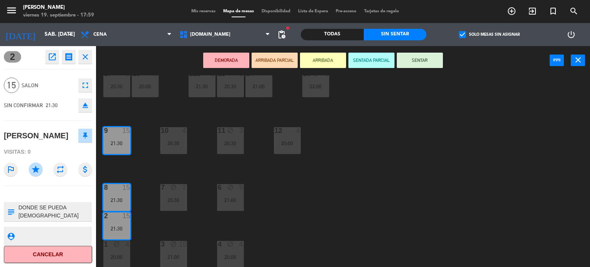
click at [146, 236] on div "34 block 2 35 block 6 36 block 12 22:00 43 block 23 22:00 37 block 14 21:00 CAV…" at bounding box center [346, 171] width 488 height 192
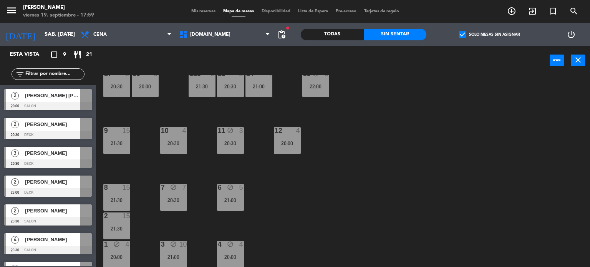
click at [174, 258] on div "21:00" at bounding box center [173, 256] width 27 height 5
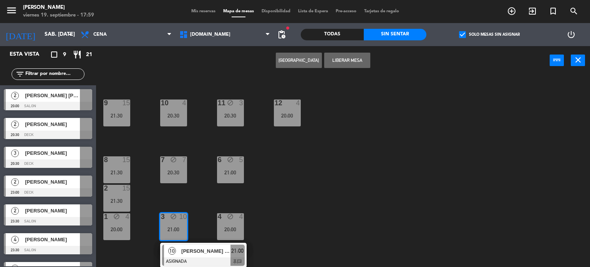
click at [266, 212] on div "34 block 2 35 block 6 36 block 12 22:00 43 block 23 22:00 37 block 14 21:00 CAV…" at bounding box center [346, 171] width 488 height 192
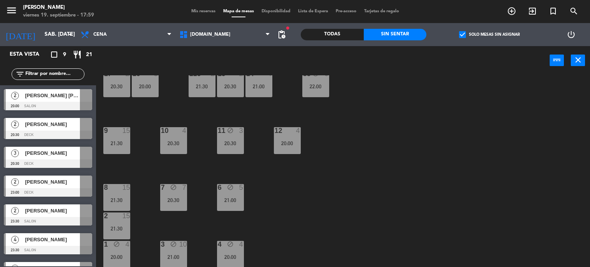
click at [231, 191] on div "block" at bounding box center [230, 187] width 13 height 7
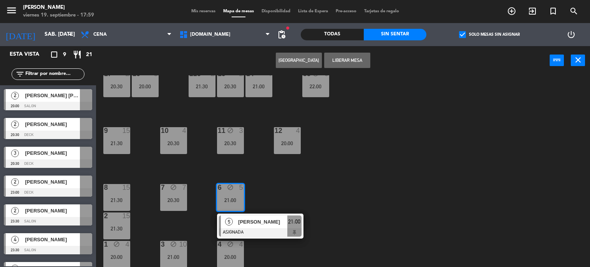
click at [261, 224] on span "[PERSON_NAME]" at bounding box center [262, 222] width 49 height 8
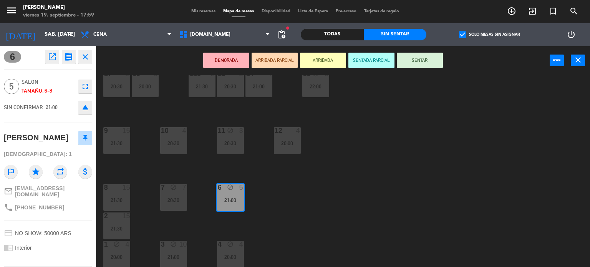
click at [261, 224] on div "34 block 2 35 block 6 36 block 12 22:00 43 block 23 22:00 37 block 14 21:00 CAV…" at bounding box center [346, 171] width 488 height 192
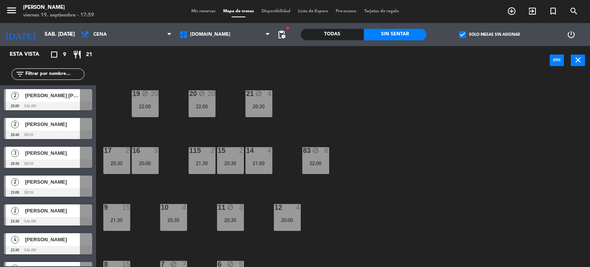
click at [312, 165] on div "22:00" at bounding box center [315, 162] width 27 height 5
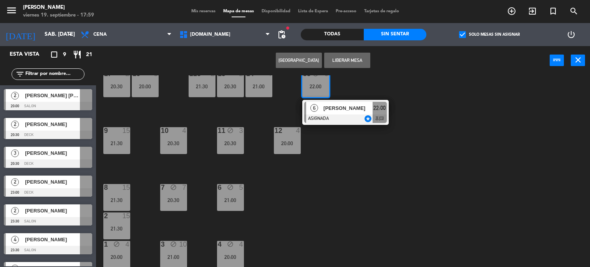
click at [279, 213] on div "34 block 2 35 block 6 36 block 12 22:00 43 block 23 22:00 37 block 14 21:00 CAV…" at bounding box center [346, 171] width 488 height 192
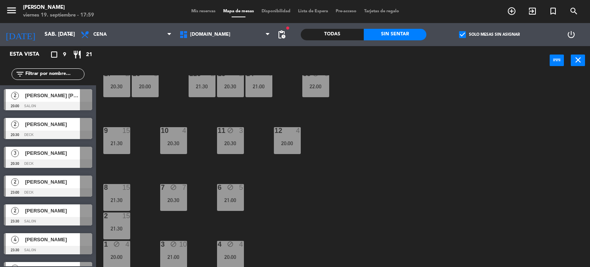
click at [238, 202] on div "21:00" at bounding box center [230, 199] width 27 height 5
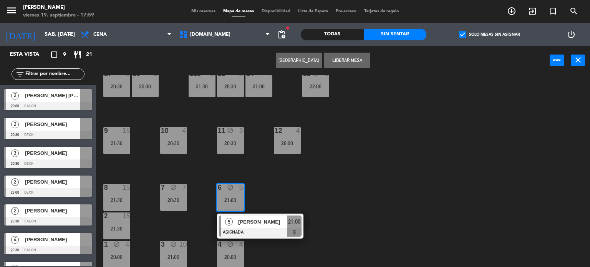
drag, startPoint x: 286, startPoint y: 183, endPoint x: 161, endPoint y: 198, distance: 126.0
click at [275, 185] on div "34 block 2 35 block 6 36 block 12 22:00 43 block 23 22:00 37 block 14 21:00 CAV…" at bounding box center [346, 171] width 488 height 192
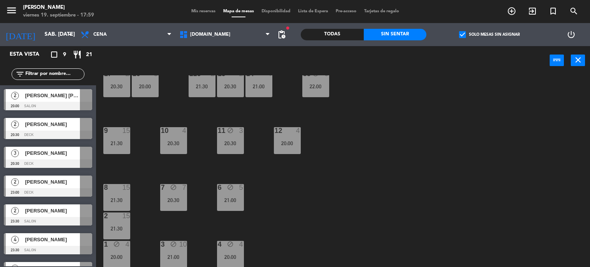
click at [158, 198] on div "34 block 2 35 block 6 36 block 12 22:00 43 block 23 22:00 37 block 14 21:00 CAV…" at bounding box center [346, 171] width 488 height 192
click at [172, 196] on div "7 block 7 20:30" at bounding box center [173, 197] width 27 height 27
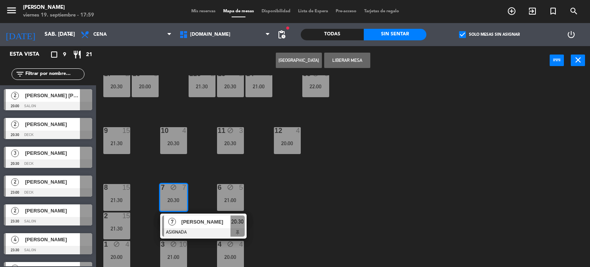
click at [272, 206] on div "34 block 2 35 block 6 36 block 12 22:00 43 block 23 22:00 37 block 14 21:00 CAV…" at bounding box center [346, 171] width 488 height 192
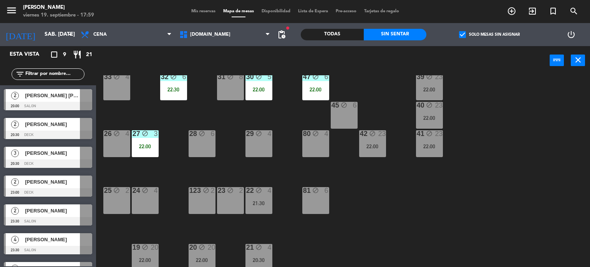
scroll to position [0, 0]
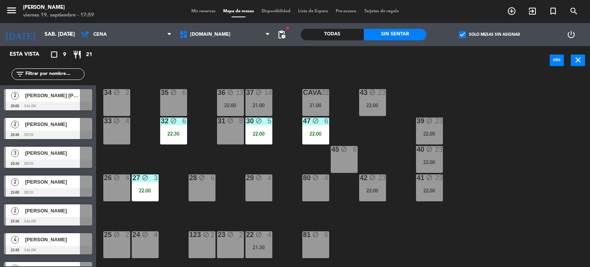
click at [436, 127] on div "39 block 23 22:00" at bounding box center [429, 130] width 27 height 27
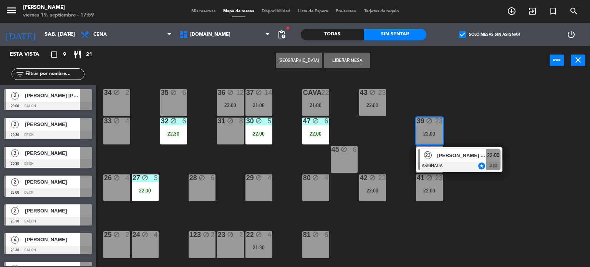
click at [458, 161] on div "[PERSON_NAME] [PERSON_NAME]" at bounding box center [461, 155] width 50 height 13
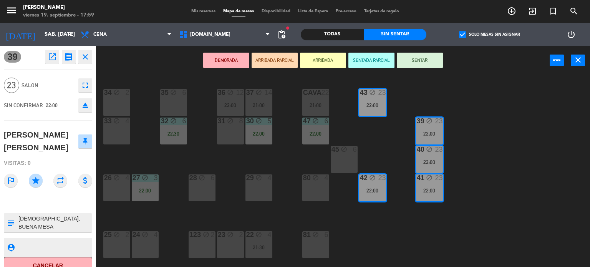
scroll to position [11, 0]
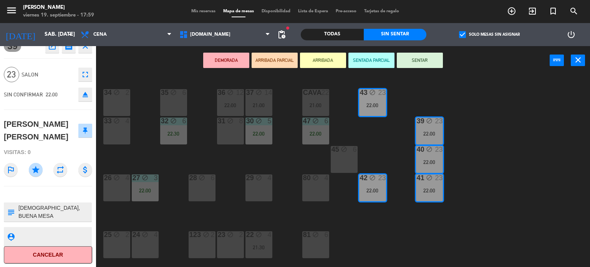
click at [149, 214] on div "34 block 2 35 block 6 36 block 12 22:00 43 block 23 22:00 37 block 14 21:00 CAV…" at bounding box center [346, 171] width 488 height 192
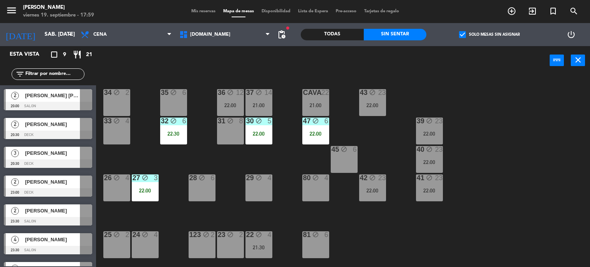
click at [228, 106] on div "22:00" at bounding box center [230, 104] width 27 height 5
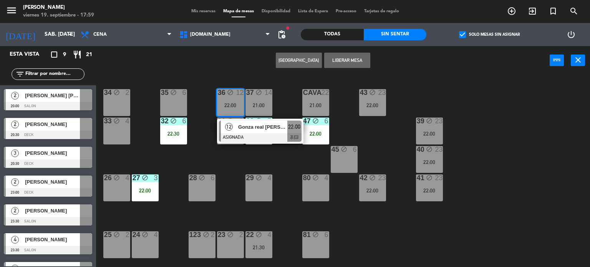
click at [246, 139] on div at bounding box center [260, 137] width 83 height 8
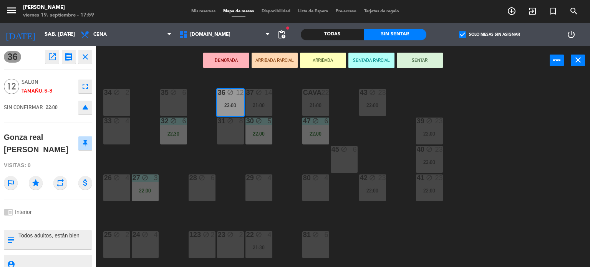
click at [252, 165] on div "34 block 2 35 block 6 36 block 12 22:00 43 block 23 22:00 37 block 14 21:00 CAV…" at bounding box center [346, 171] width 488 height 192
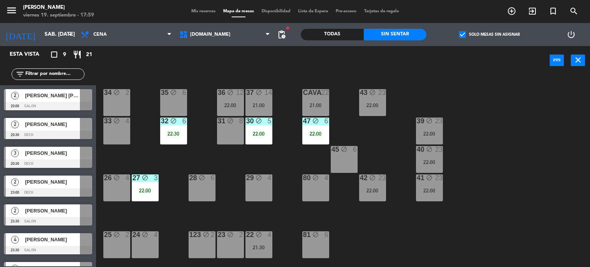
click at [267, 111] on div "37 block 14 21:00" at bounding box center [258, 102] width 27 height 27
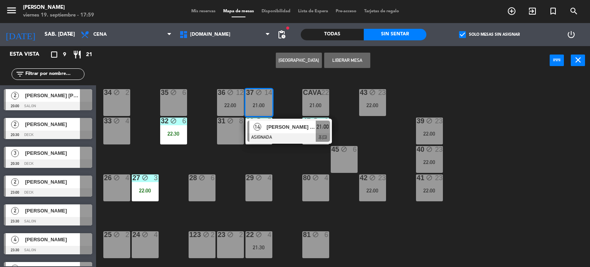
click at [276, 123] on span "[PERSON_NAME] ([PERSON_NAME] TR1)" at bounding box center [290, 127] width 49 height 8
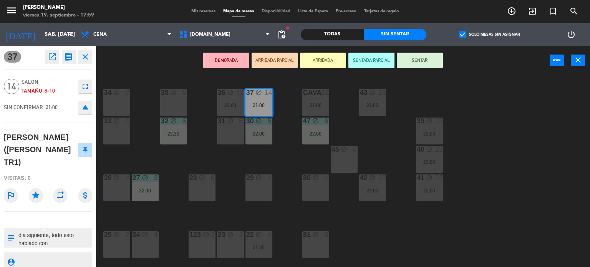
scroll to position [40, 0]
click at [174, 216] on div "34 block 2 35 block 6 36 block 12 22:00 43 block 23 22:00 37 block 14 21:00 CAV…" at bounding box center [346, 171] width 488 height 192
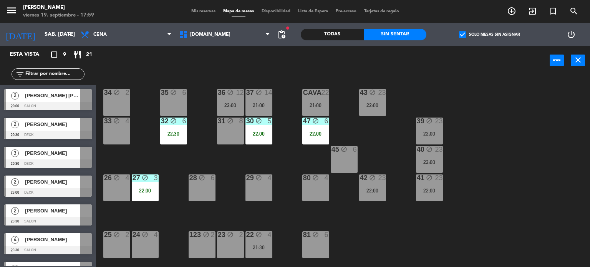
click at [157, 135] on div "34 block 2 35 block 6 36 block 12 22:00 43 block 23 22:00 37 block 14 21:00 CAV…" at bounding box center [346, 171] width 488 height 192
click at [176, 134] on div "22:30" at bounding box center [173, 133] width 27 height 5
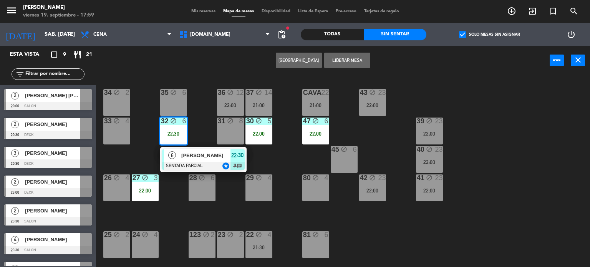
click at [190, 157] on span "[PERSON_NAME]" at bounding box center [205, 155] width 49 height 8
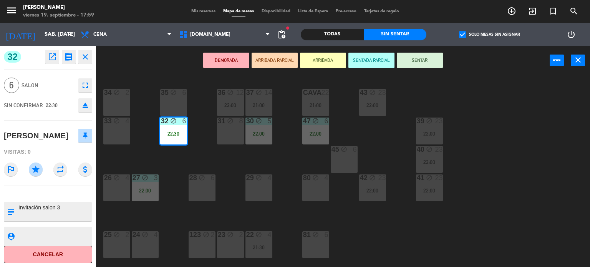
click at [256, 155] on div "34 block 2 35 block 6 36 block 12 22:00 43 block 23 22:00 37 block 14 21:00 CAV…" at bounding box center [346, 171] width 488 height 192
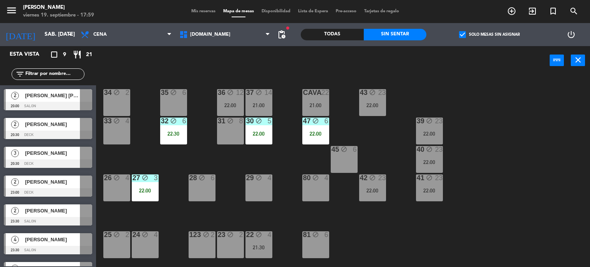
click at [233, 102] on div "22:00" at bounding box center [230, 104] width 27 height 5
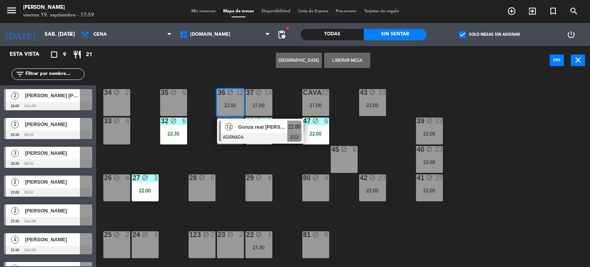
click at [253, 137] on div at bounding box center [260, 137] width 83 height 8
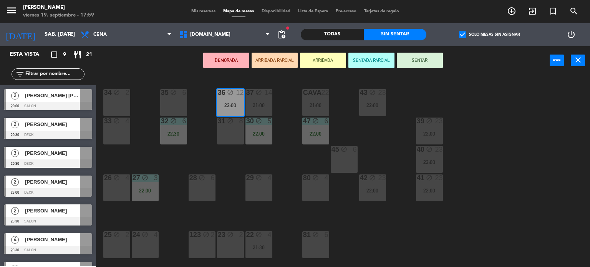
click at [275, 154] on div "34 block 2 35 block 6 36 block 12 22:00 43 block 23 22:00 37 block 14 21:00 CAV…" at bounding box center [346, 171] width 488 height 192
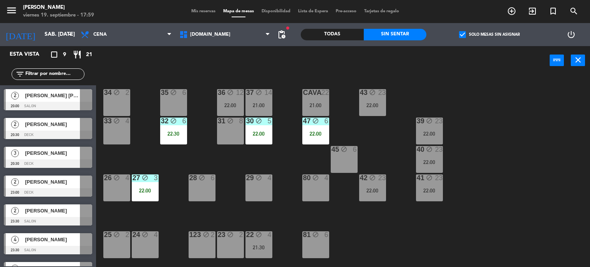
click at [311, 109] on div "CAVA 22 21:00" at bounding box center [315, 102] width 27 height 27
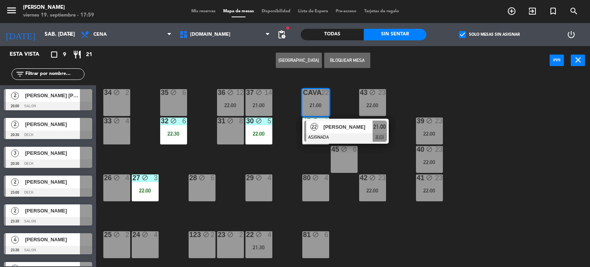
click at [335, 134] on div at bounding box center [345, 137] width 83 height 8
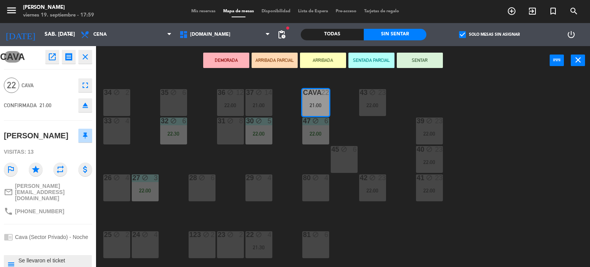
scroll to position [43, 0]
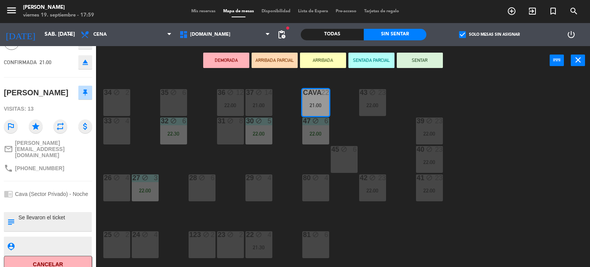
click at [157, 207] on div "34 block 2 35 block 6 36 block 12 22:00 43 block 23 22:00 37 block 14 21:00 CAV…" at bounding box center [346, 171] width 488 height 192
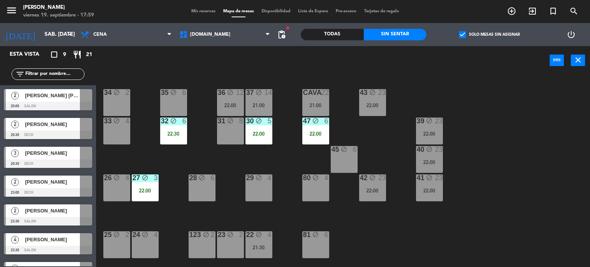
click at [125, 130] on div "33 block 4" at bounding box center [116, 130] width 27 height 27
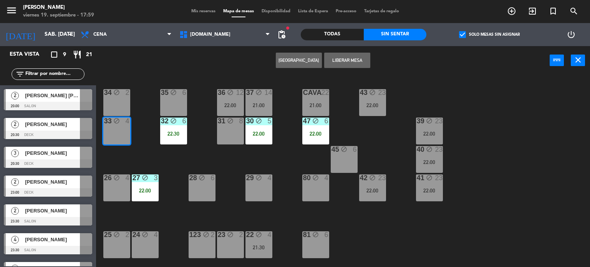
click at [149, 155] on div "34 block 2 35 block 6 36 block 12 22:00 43 block 23 22:00 37 block 14 21:00 CAV…" at bounding box center [346, 171] width 488 height 192
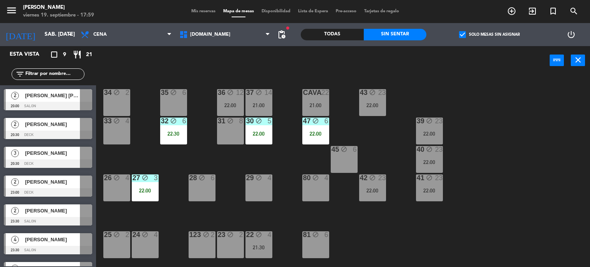
click at [234, 152] on div "34 block 2 35 block 6 36 block 12 22:00 43 block 23 22:00 37 block 14 21:00 CAV…" at bounding box center [346, 171] width 488 height 192
